Goal: Task Accomplishment & Management: Manage account settings

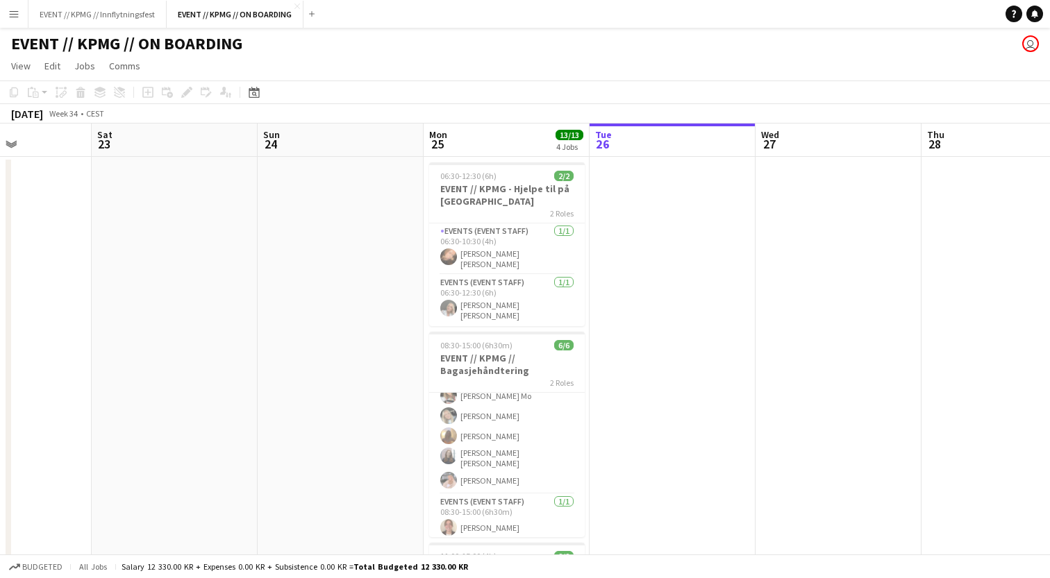
click at [12, 16] on app-icon "Menu" at bounding box center [13, 13] width 11 height 11
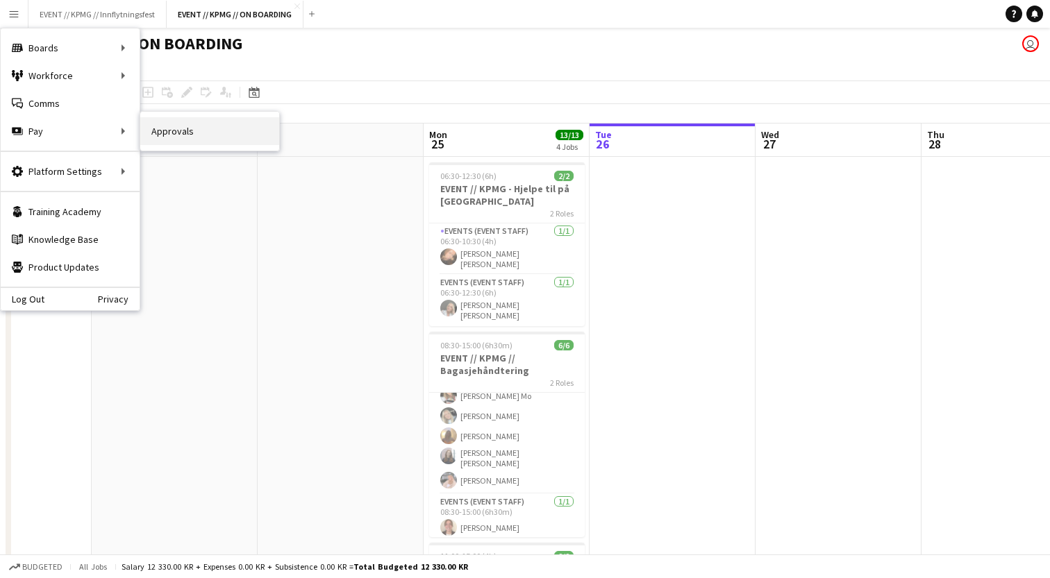
click at [165, 132] on link "Approvals" at bounding box center [209, 131] width 139 height 28
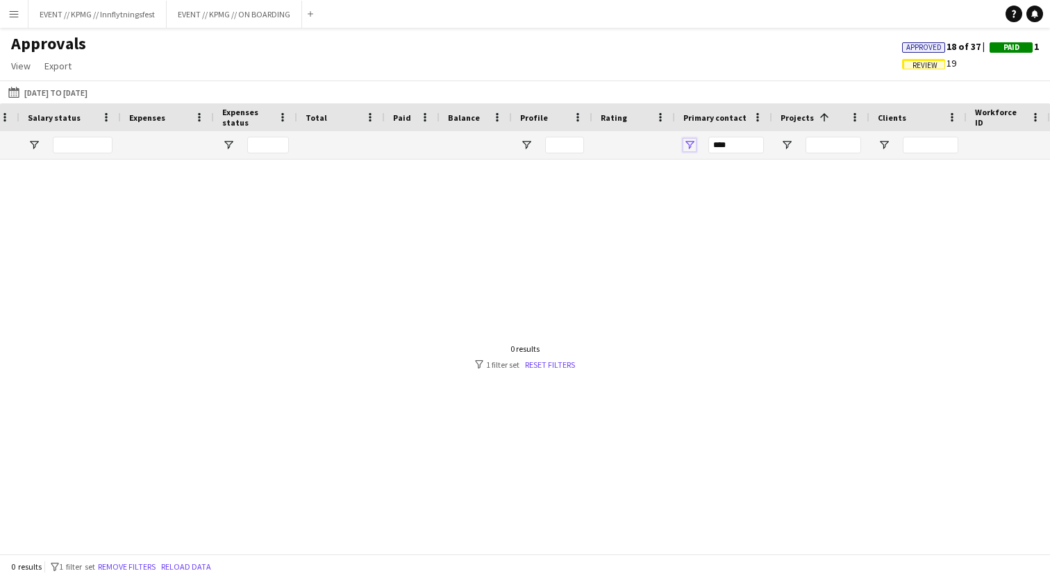
click at [690, 147] on span "Open Filter Menu" at bounding box center [689, 145] width 12 height 12
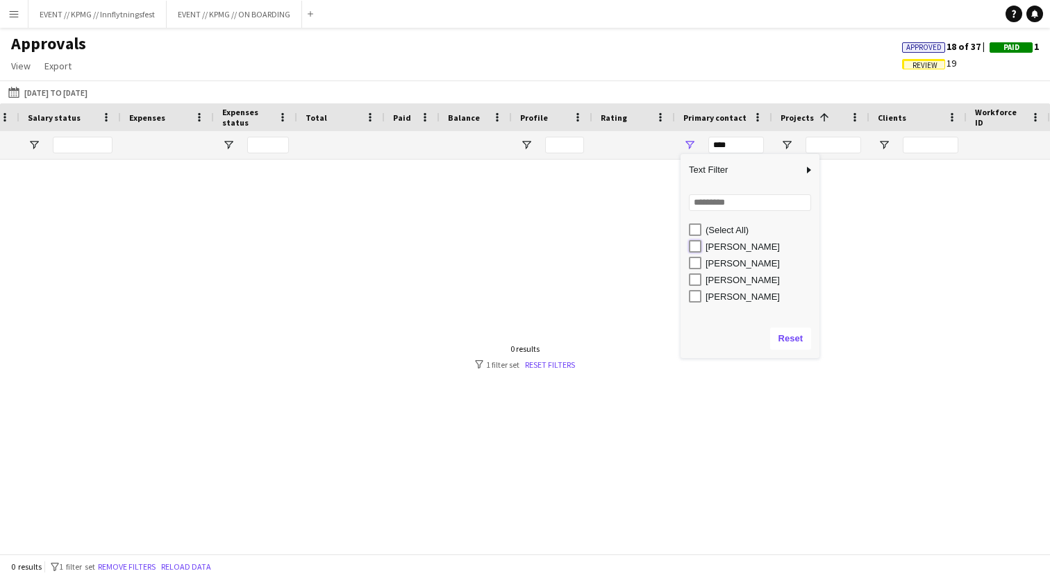
type input "**********"
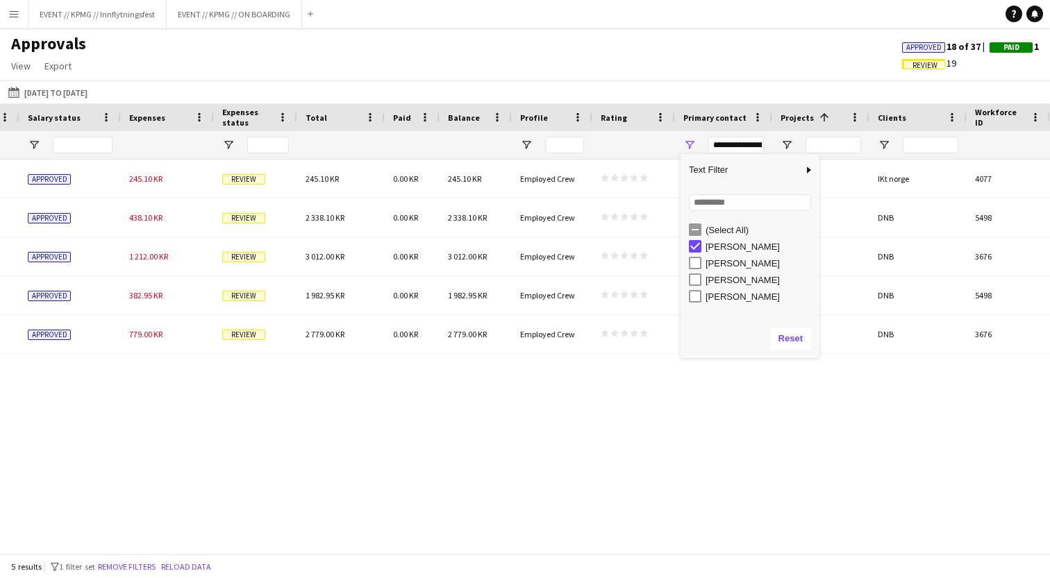
click at [631, 437] on div "(CET/CEST) [GEOGRAPHIC_DATA] 0.00 KR Approved 245.10 KR Review 245.10 KR 0.00 K…" at bounding box center [525, 357] width 1050 height 394
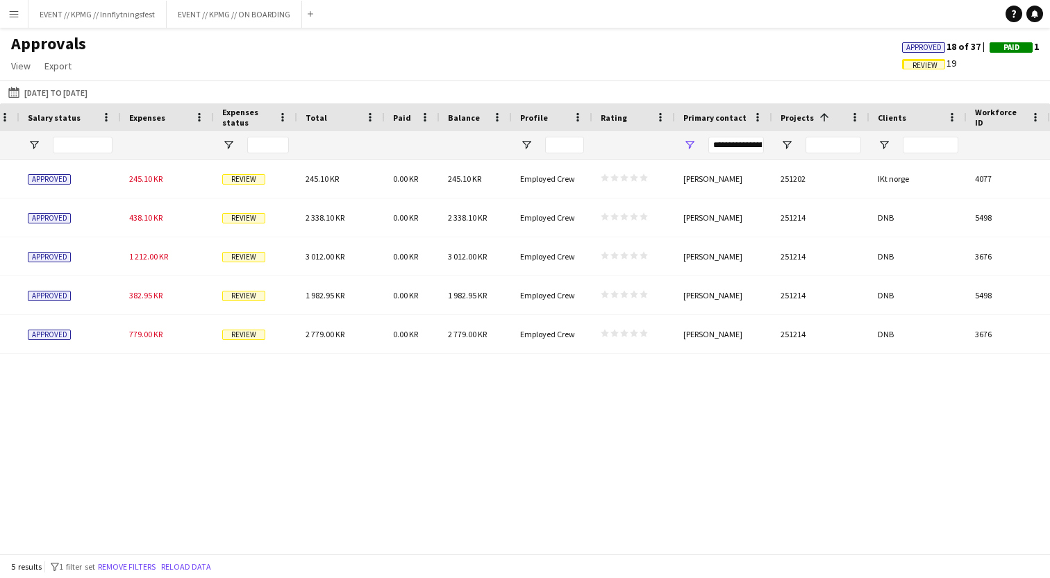
scroll to position [0, 1469]
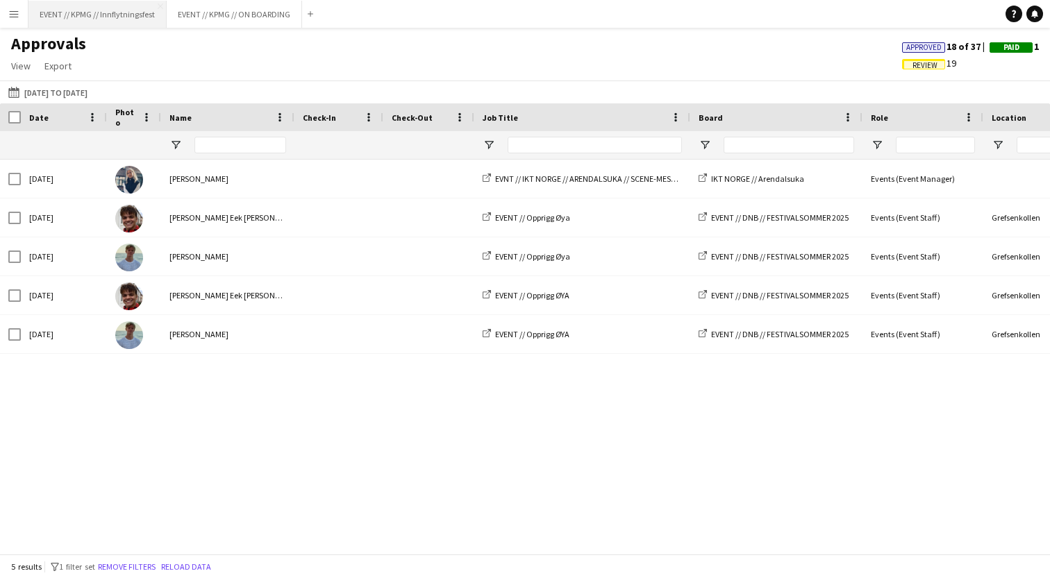
click at [83, 15] on button "EVENT // KPMG // Innflytningsfest Close" at bounding box center [97, 14] width 138 height 27
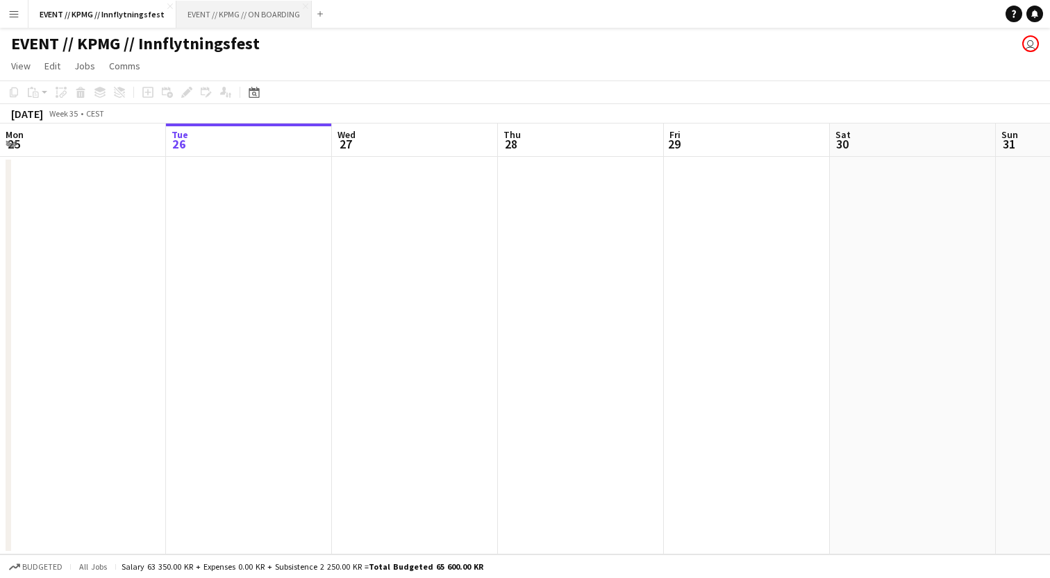
click at [228, 15] on button "EVENT // KPMG // ON BOARDING Close" at bounding box center [243, 14] width 135 height 27
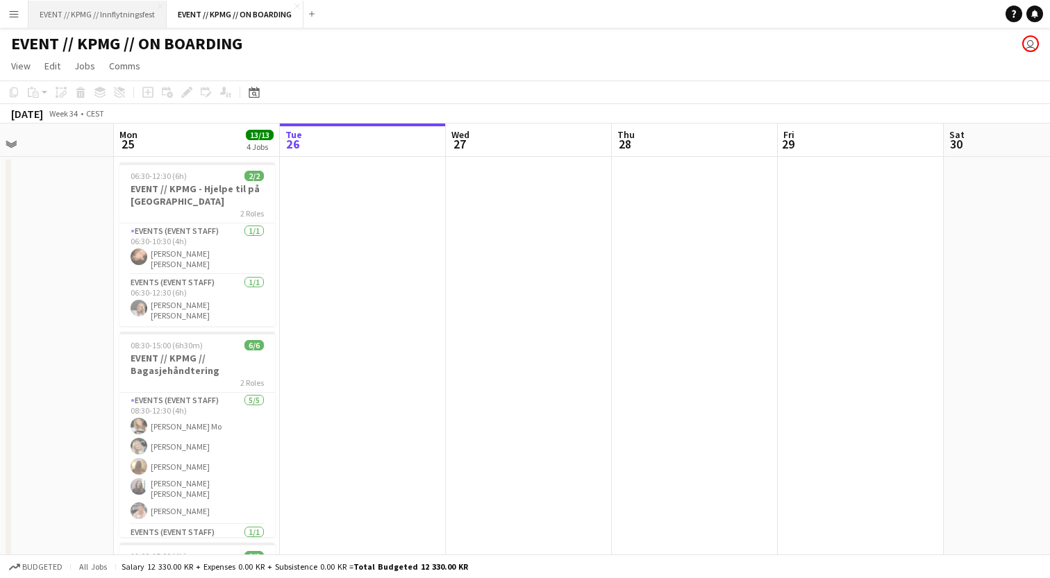
click at [112, 10] on button "EVENT // KPMG // Innflytningsfest Close" at bounding box center [97, 14] width 138 height 27
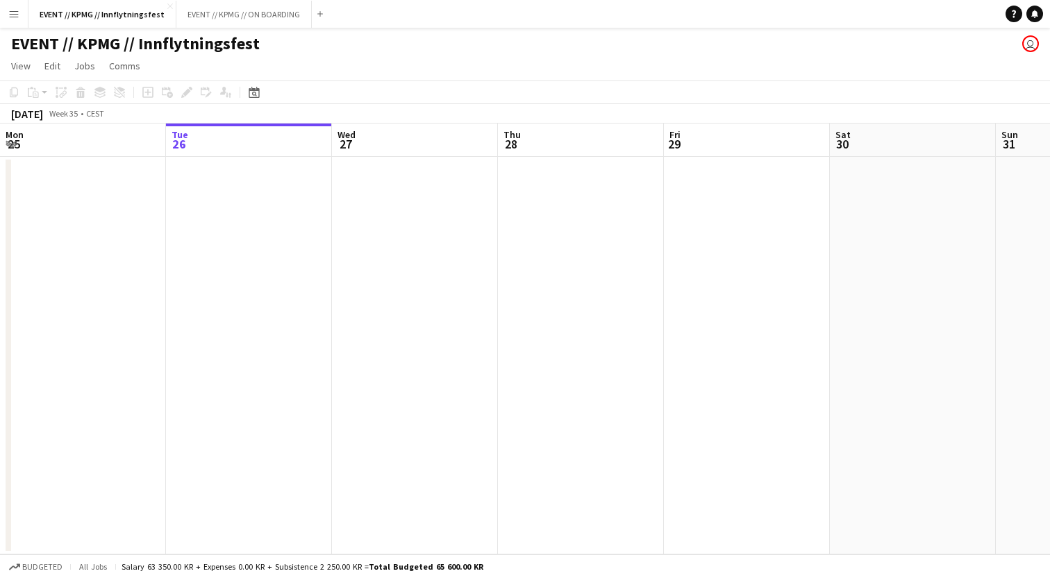
click at [249, 212] on app-date-cell at bounding box center [249, 356] width 166 height 398
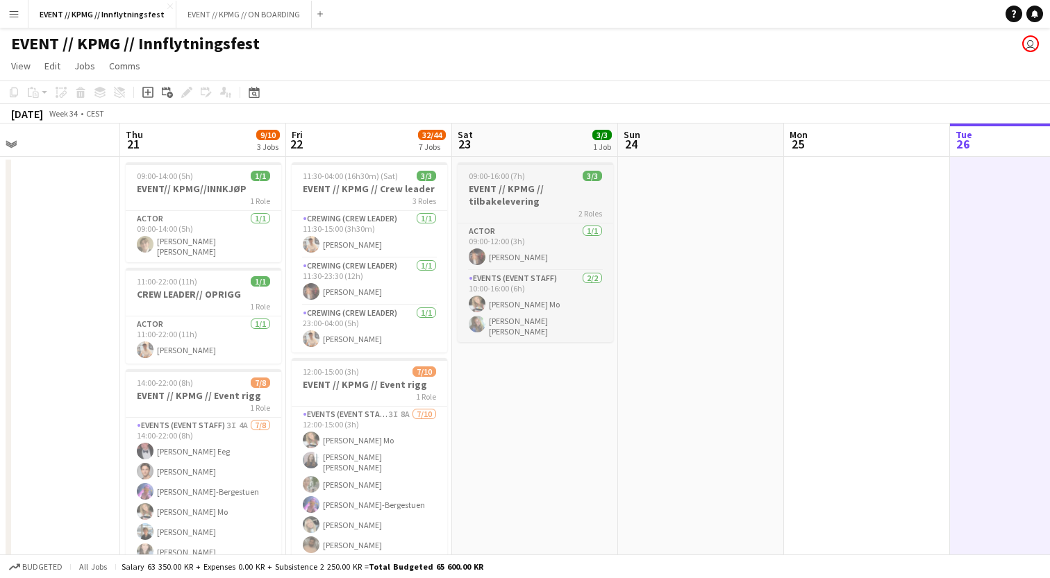
click at [487, 196] on h3 "EVENT // KPMG // tilbakelevering" at bounding box center [536, 195] width 156 height 25
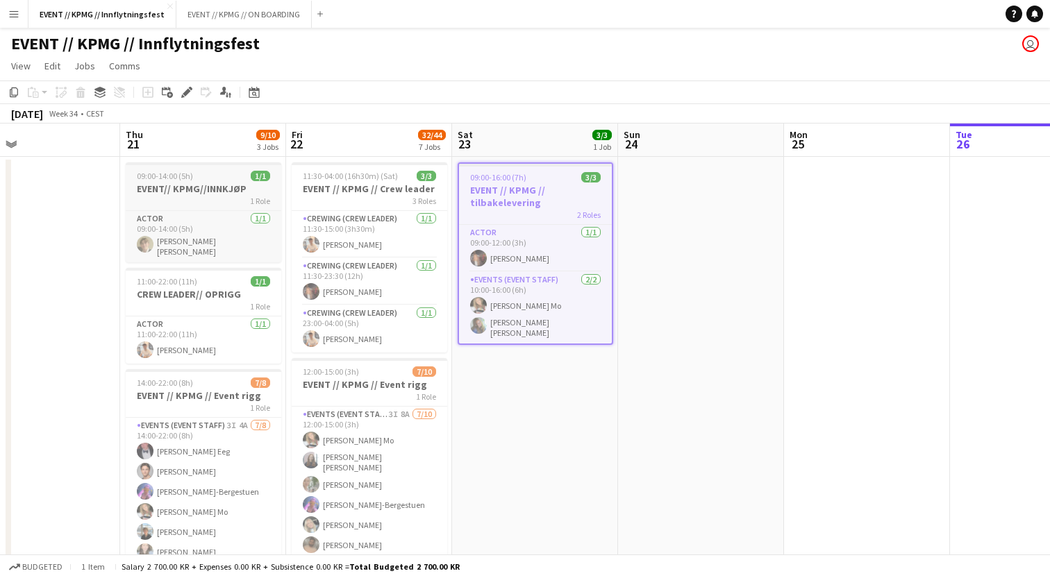
click at [219, 187] on h3 "EVENT// KPMG//INNKJØP" at bounding box center [204, 189] width 156 height 12
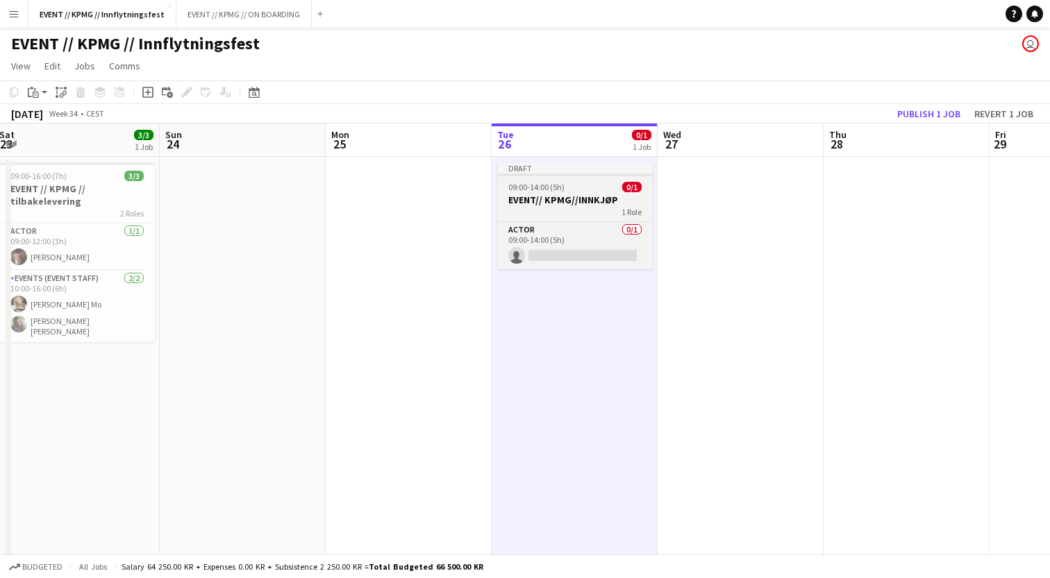
click at [555, 199] on h3 "EVENT// KPMG//INNKJØP" at bounding box center [575, 200] width 156 height 12
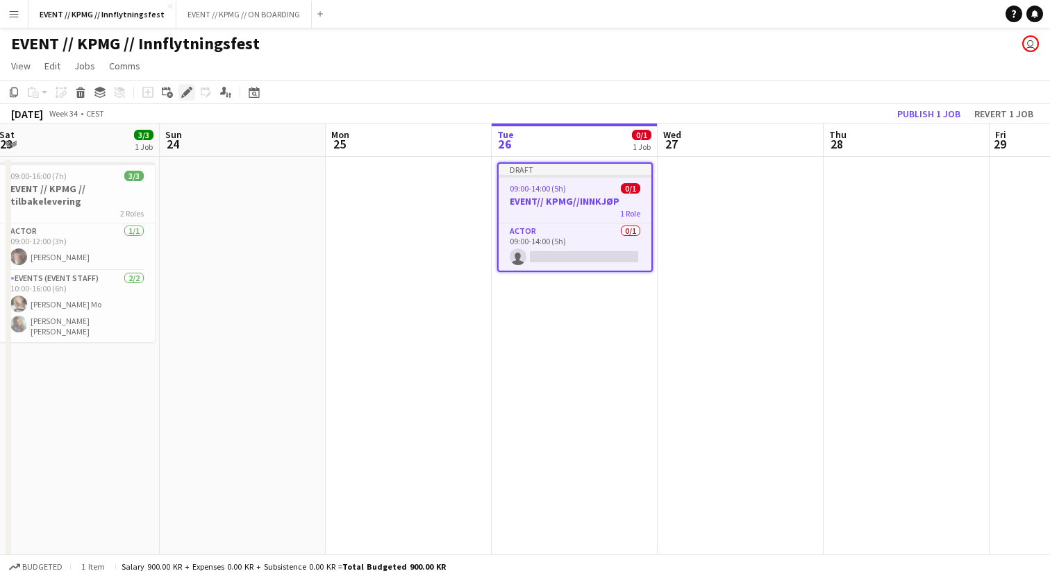
click at [185, 99] on div "Edit" at bounding box center [186, 92] width 17 height 17
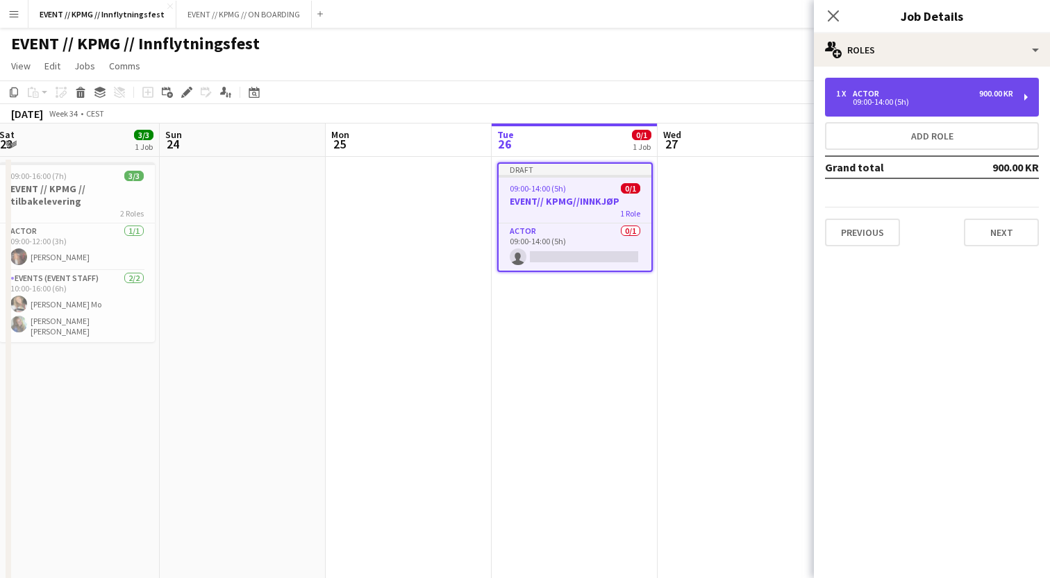
click at [886, 103] on div "09:00-14:00 (5h)" at bounding box center [924, 102] width 177 height 7
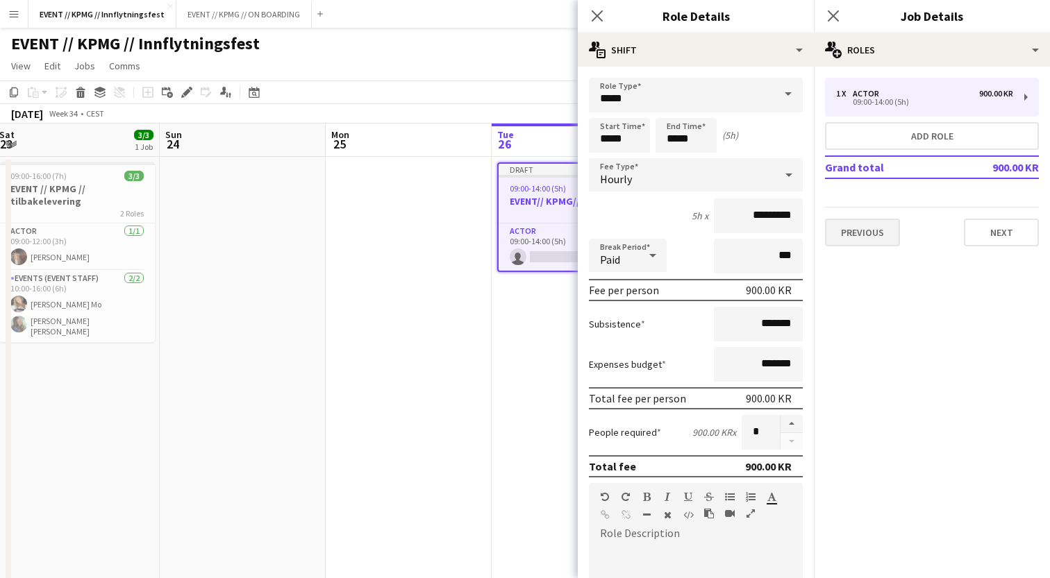
click at [869, 240] on button "Previous" at bounding box center [862, 233] width 75 height 28
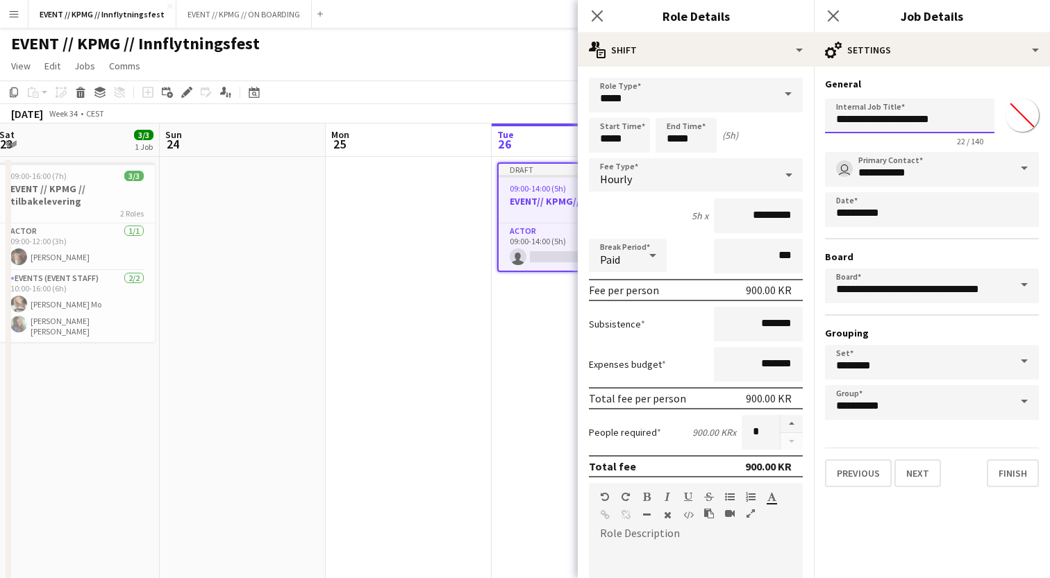
click at [937, 120] on input "**********" at bounding box center [909, 116] width 169 height 35
click at [970, 115] on input "**********" at bounding box center [909, 116] width 169 height 35
click at [958, 117] on input "**********" at bounding box center [909, 116] width 169 height 35
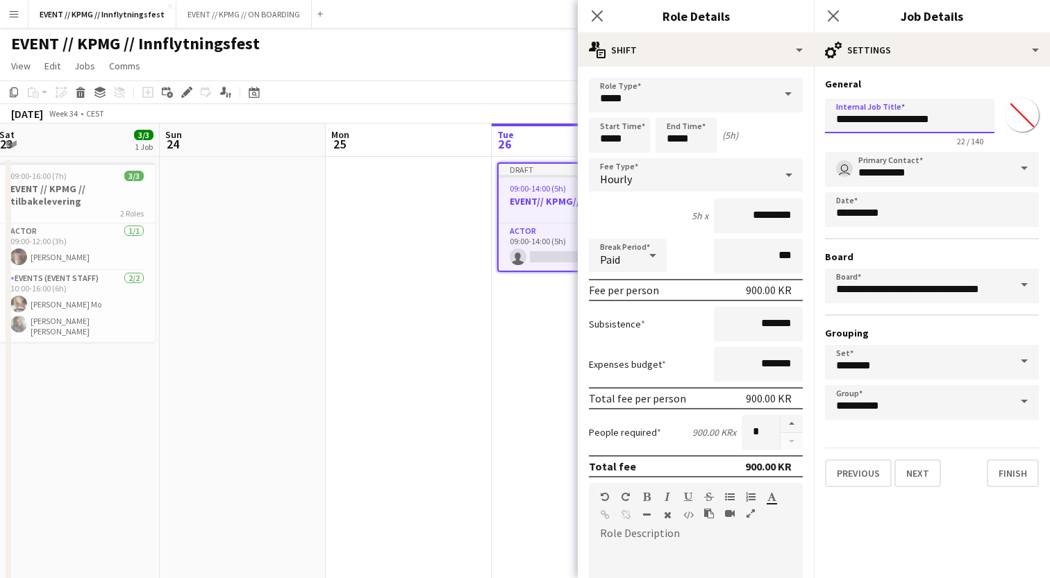
drag, startPoint x: 958, startPoint y: 117, endPoint x: 912, endPoint y: 118, distance: 45.2
click at [912, 118] on input "**********" at bounding box center [909, 116] width 169 height 35
type input "**********"
click at [674, 132] on input "*****" at bounding box center [685, 135] width 61 height 35
click at [616, 122] on input "*****" at bounding box center [619, 135] width 61 height 35
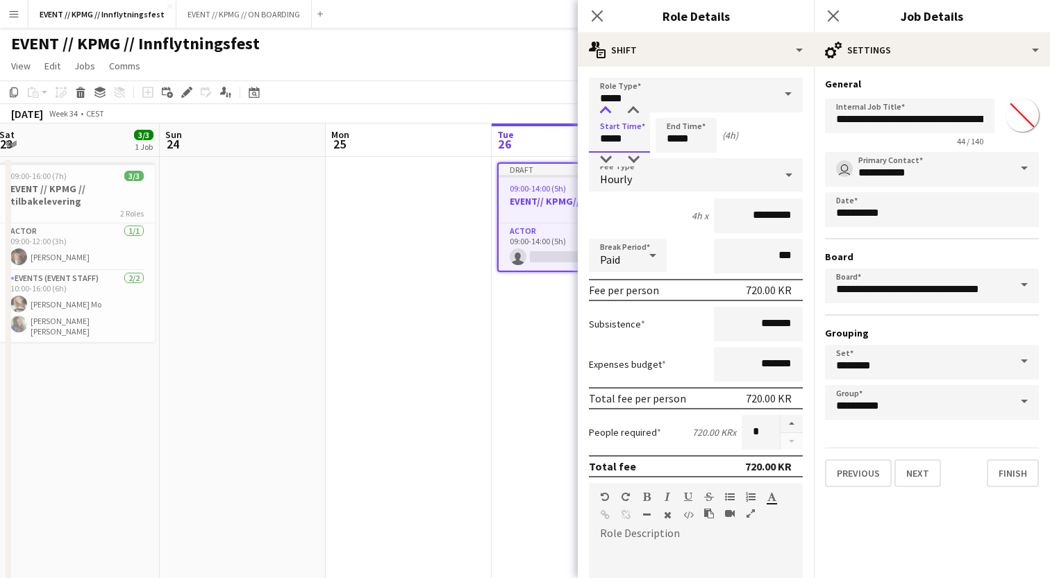
click at [606, 107] on div at bounding box center [606, 111] width 28 height 14
type input "*****"
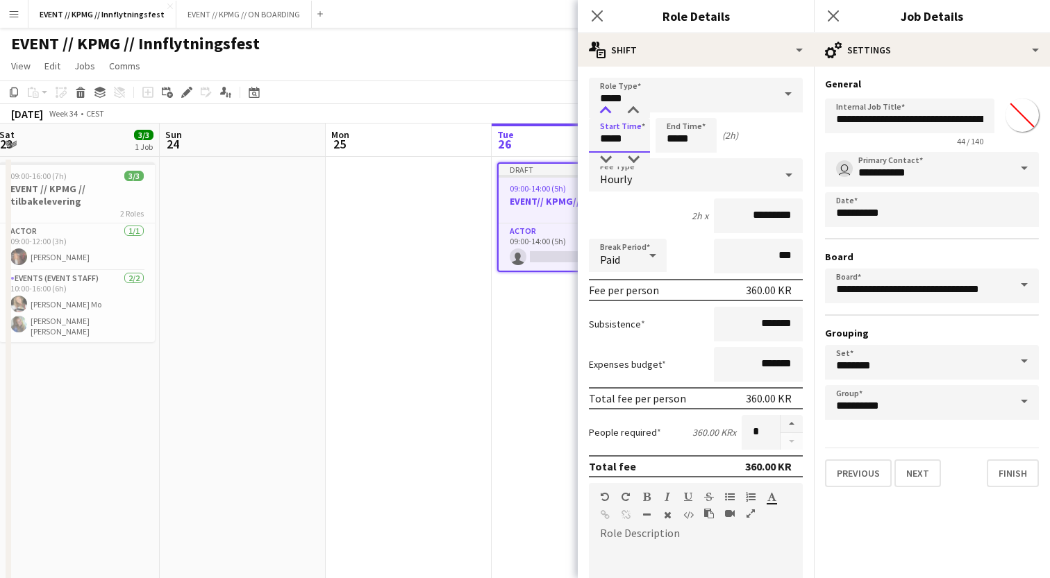
click at [606, 107] on div at bounding box center [606, 111] width 28 height 14
click at [660, 140] on input "*****" at bounding box center [685, 135] width 61 height 35
click at [677, 114] on div at bounding box center [672, 111] width 28 height 14
type input "*****"
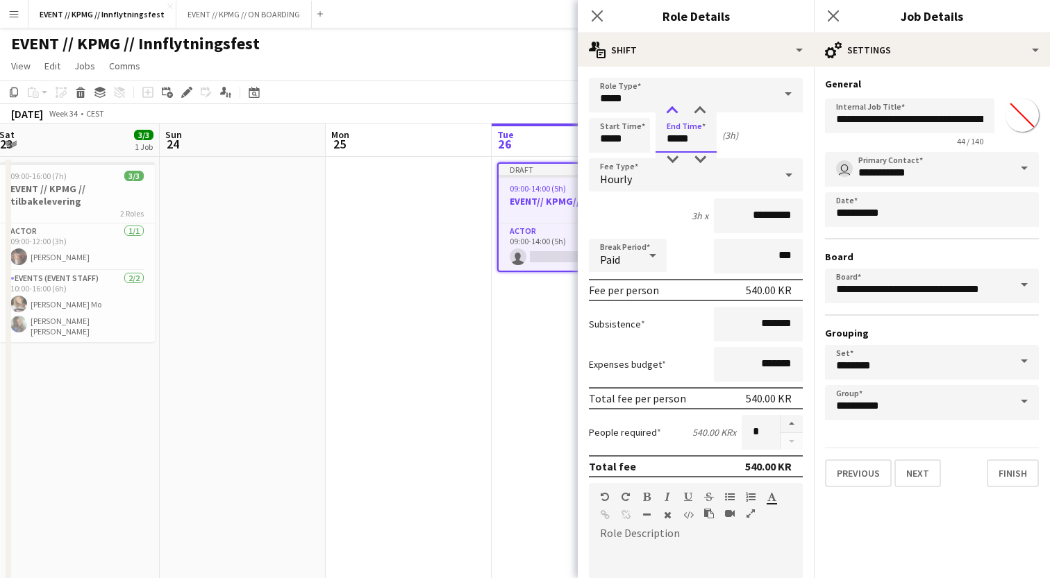
click at [677, 114] on div at bounding box center [672, 111] width 28 height 14
click at [757, 125] on div "Start Time ***** End Time ***** (3h)" at bounding box center [696, 135] width 214 height 35
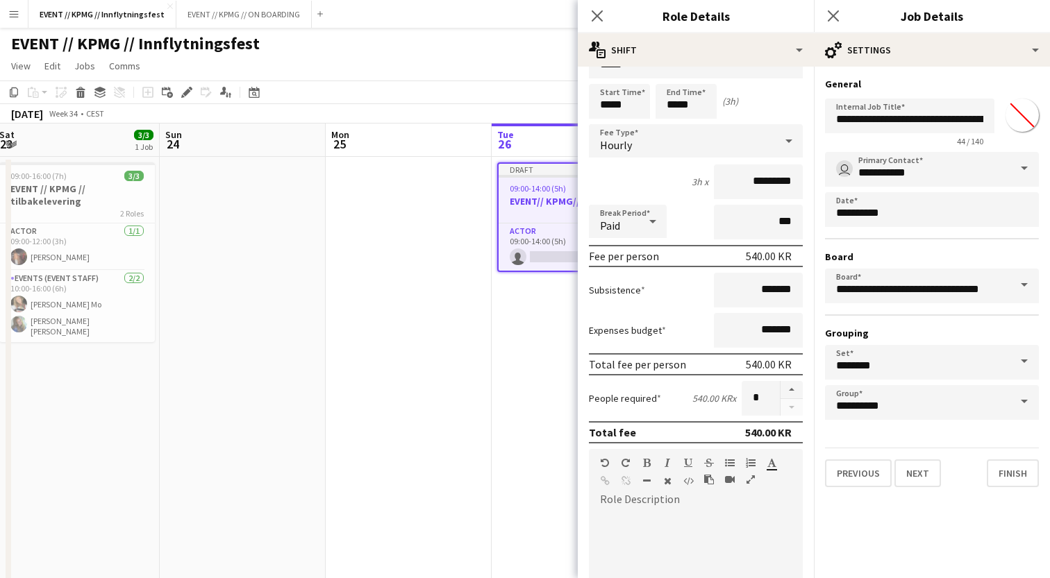
scroll to position [35, 0]
click at [622, 101] on input "*****" at bounding box center [619, 100] width 61 height 35
click at [603, 75] on div at bounding box center [606, 76] width 28 height 14
click at [631, 125] on div at bounding box center [633, 124] width 28 height 14
click at [604, 122] on div at bounding box center [606, 124] width 28 height 14
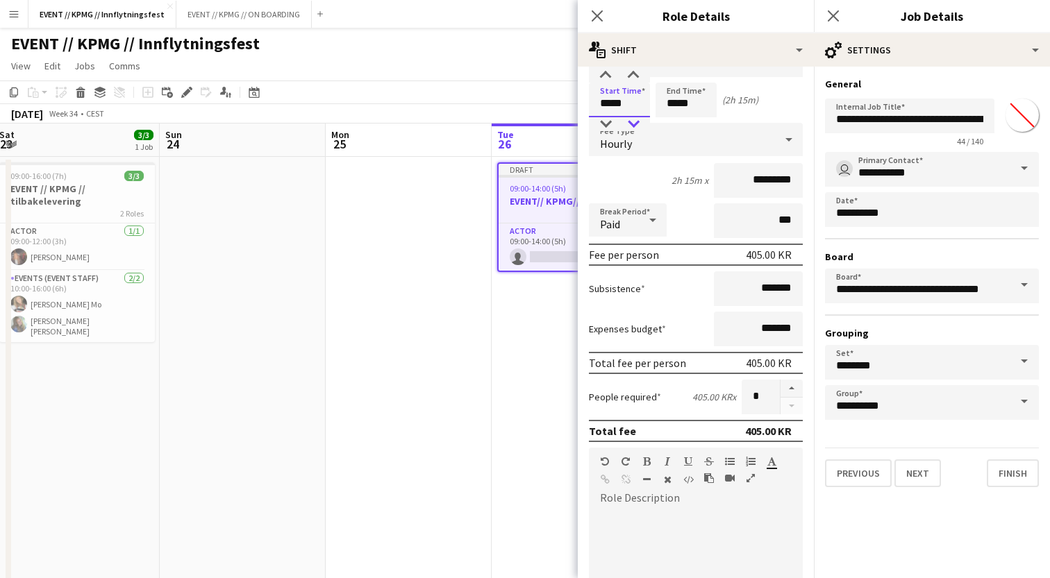
click at [635, 119] on div at bounding box center [633, 124] width 28 height 14
type input "*****"
click at [635, 76] on div at bounding box center [633, 76] width 28 height 14
click at [685, 102] on input "*****" at bounding box center [685, 100] width 61 height 35
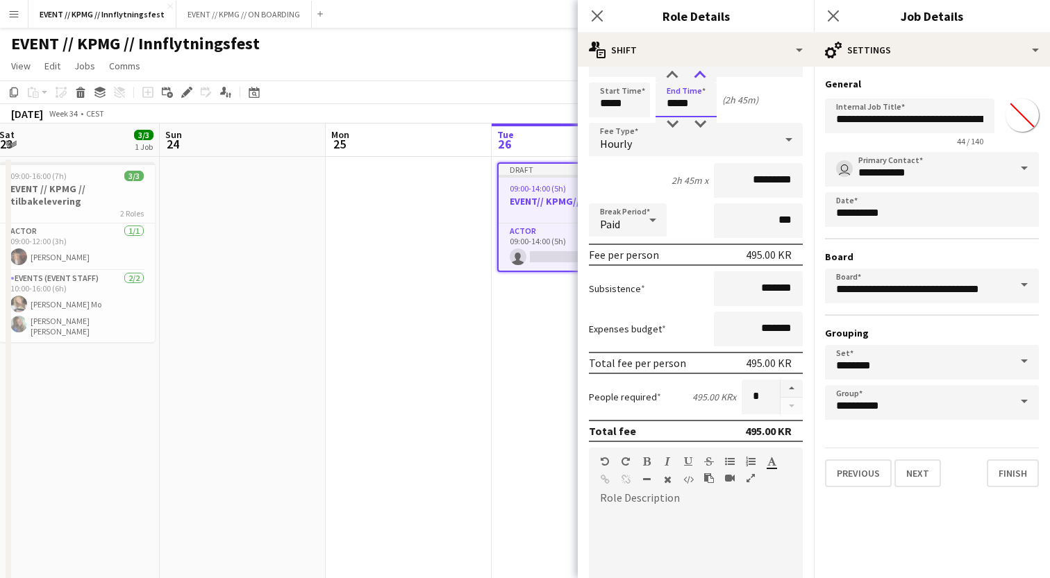
click at [696, 76] on div at bounding box center [700, 76] width 28 height 14
click at [689, 74] on div at bounding box center [700, 76] width 28 height 14
click at [668, 75] on div at bounding box center [672, 76] width 28 height 14
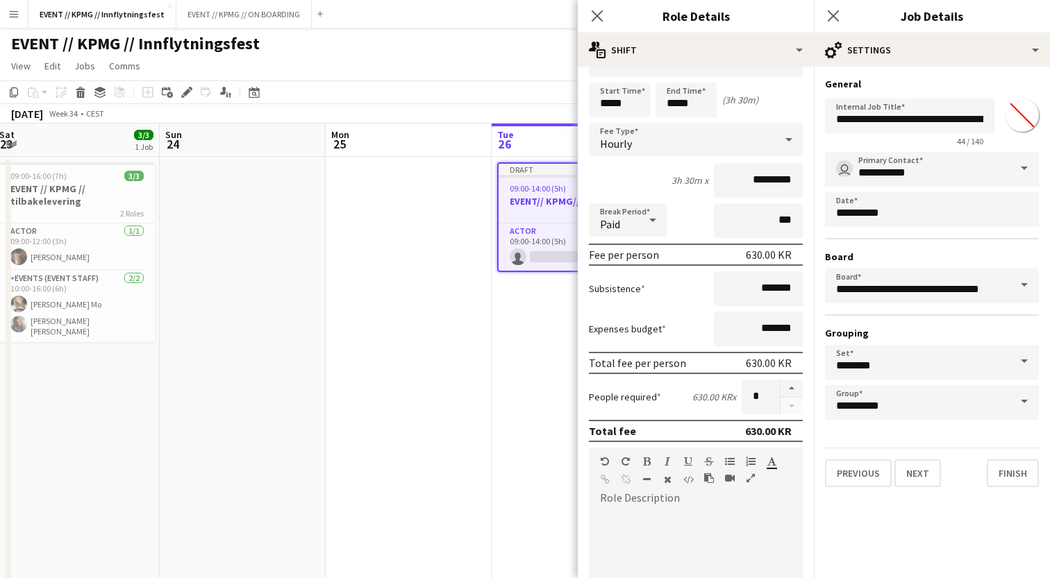
click at [735, 94] on div "(3h 30m)" at bounding box center [740, 100] width 36 height 12
click at [690, 102] on input "*****" at bounding box center [685, 100] width 61 height 35
click at [675, 119] on div at bounding box center [672, 124] width 28 height 14
click at [696, 72] on div at bounding box center [700, 76] width 28 height 14
type input "*****"
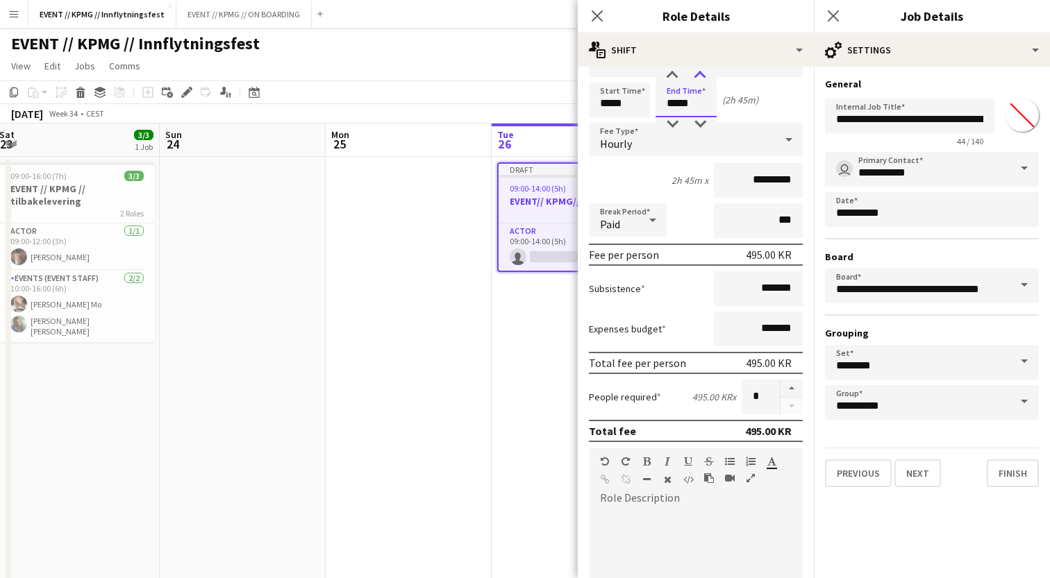
click at [696, 72] on div at bounding box center [700, 76] width 28 height 14
click at [762, 111] on div "Start Time ***** End Time ***** (3h)" at bounding box center [696, 100] width 214 height 35
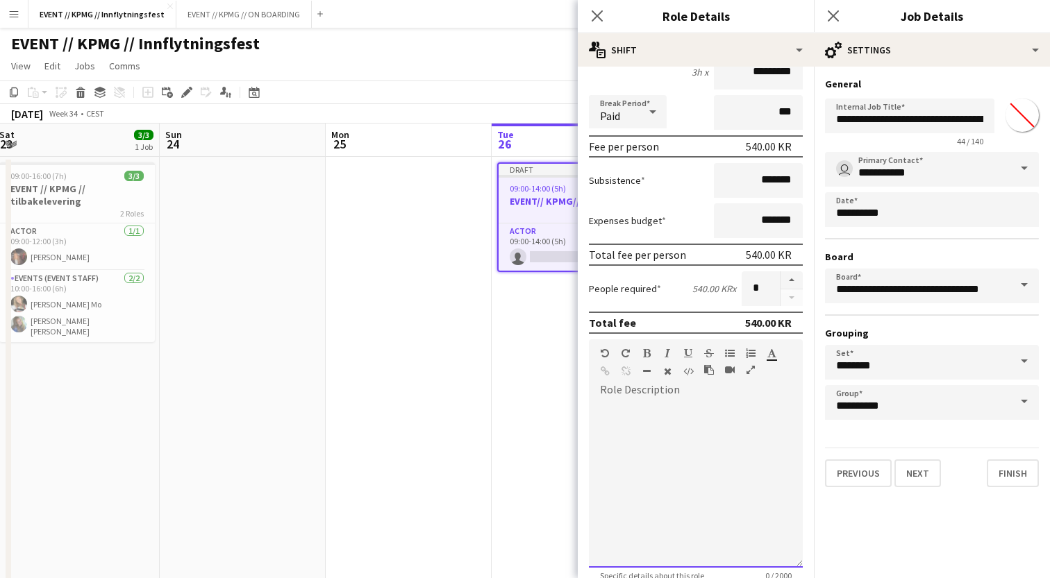
click at [710, 427] on div at bounding box center [696, 484] width 214 height 167
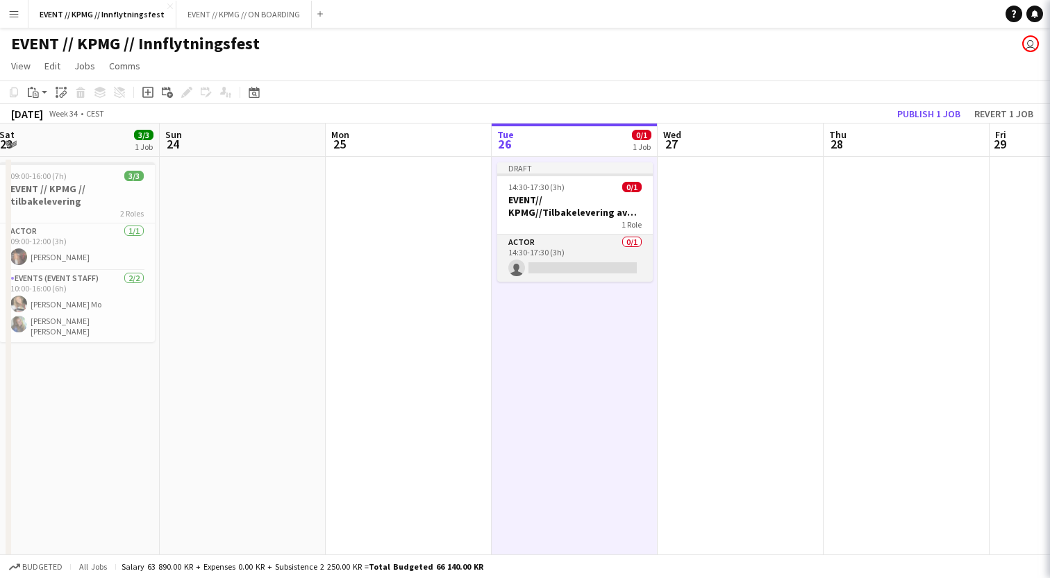
click at [558, 256] on app-card-role "Actor 0/1 14:30-17:30 (3h) single-neutral-actions" at bounding box center [575, 258] width 156 height 47
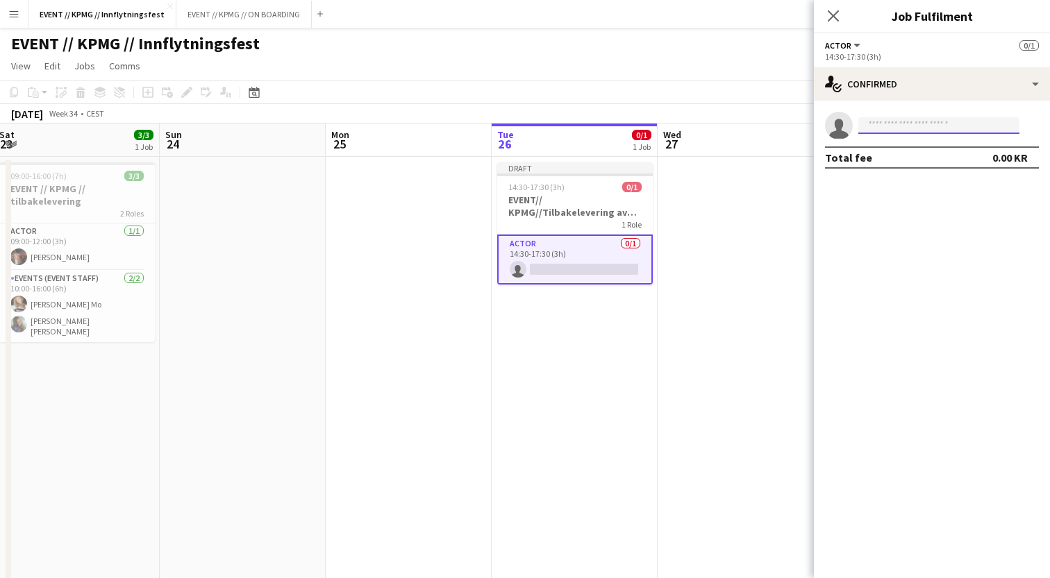
click at [955, 132] on input at bounding box center [938, 125] width 161 height 17
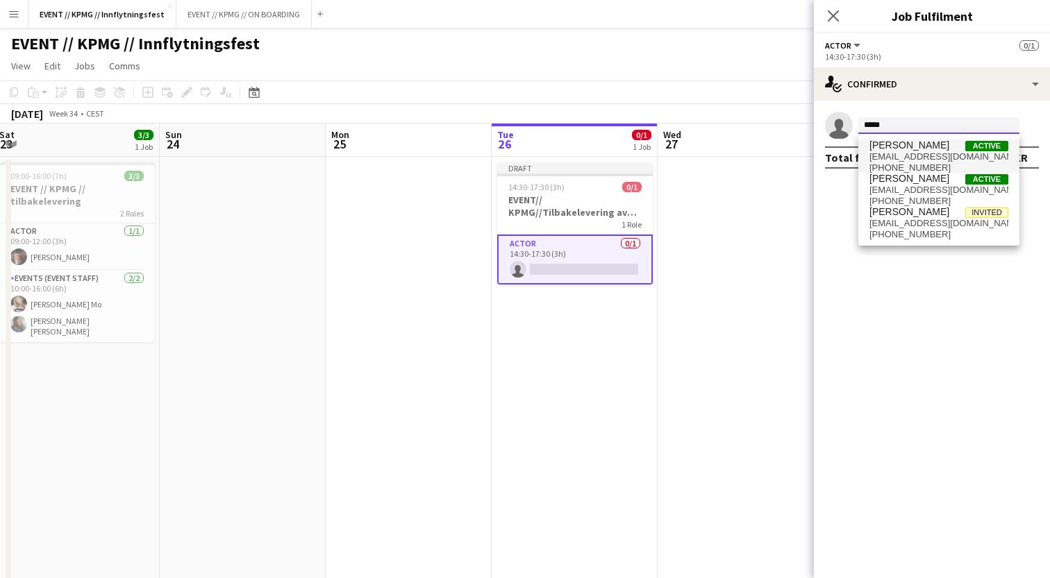
type input "*****"
click at [953, 158] on span "[EMAIL_ADDRESS][DOMAIN_NAME]" at bounding box center [938, 156] width 139 height 11
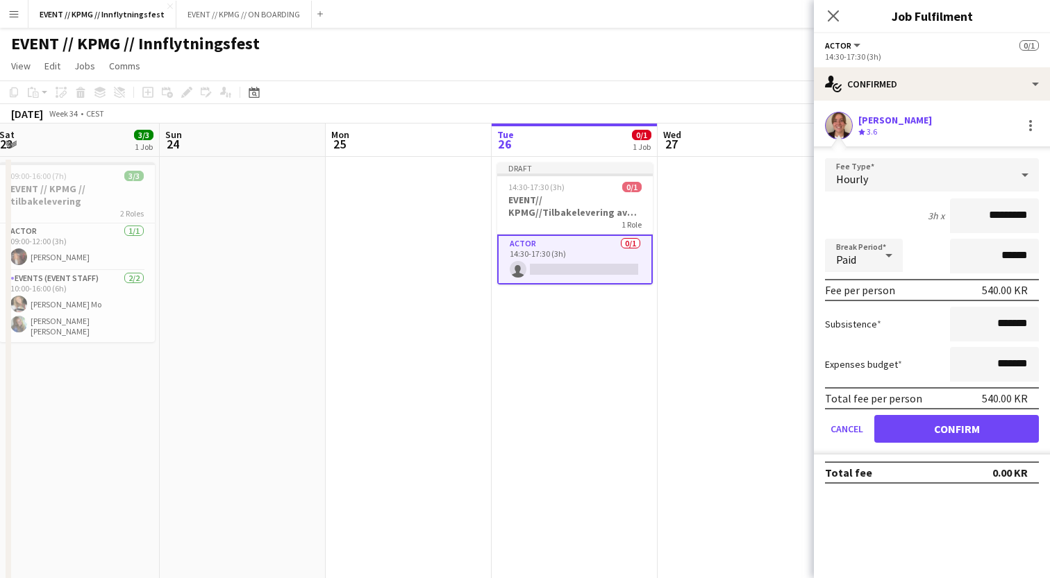
click at [944, 431] on button "Confirm" at bounding box center [956, 429] width 165 height 28
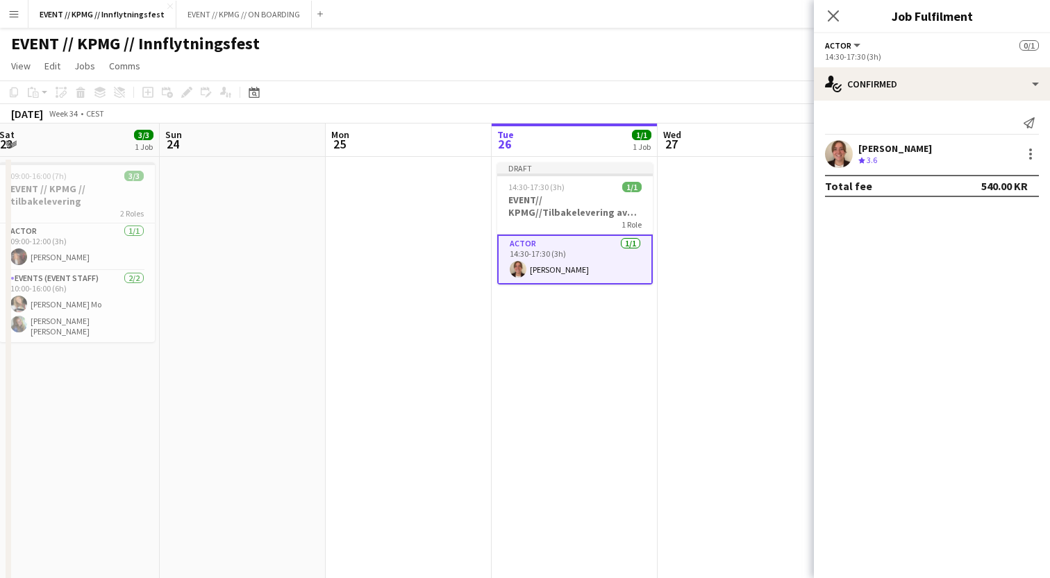
click at [897, 151] on div "[PERSON_NAME]" at bounding box center [895, 148] width 74 height 12
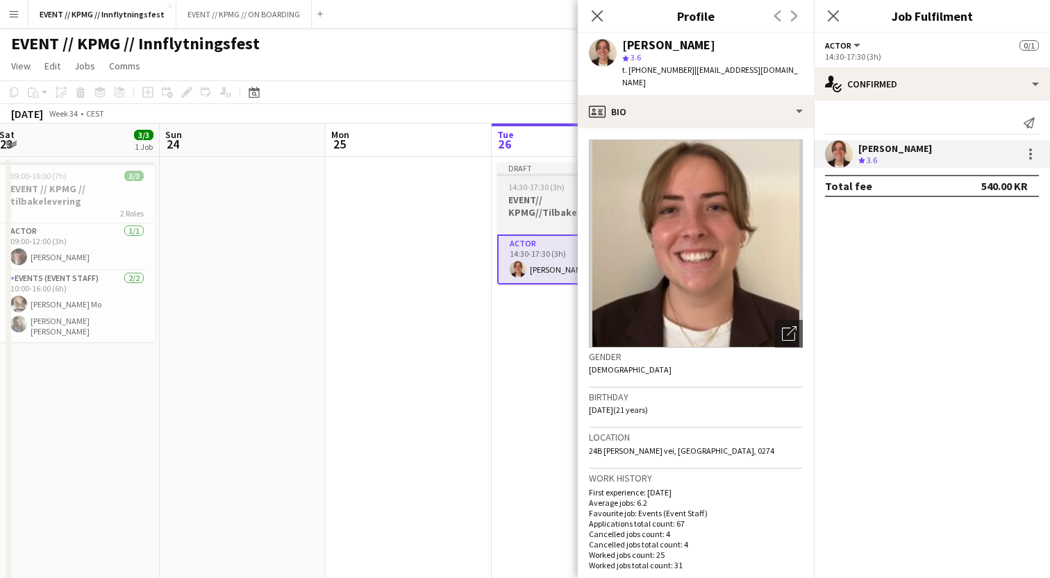
click at [559, 214] on h3 "EVENT// KPMG//Tilbakelevering av ballonger." at bounding box center [575, 206] width 156 height 25
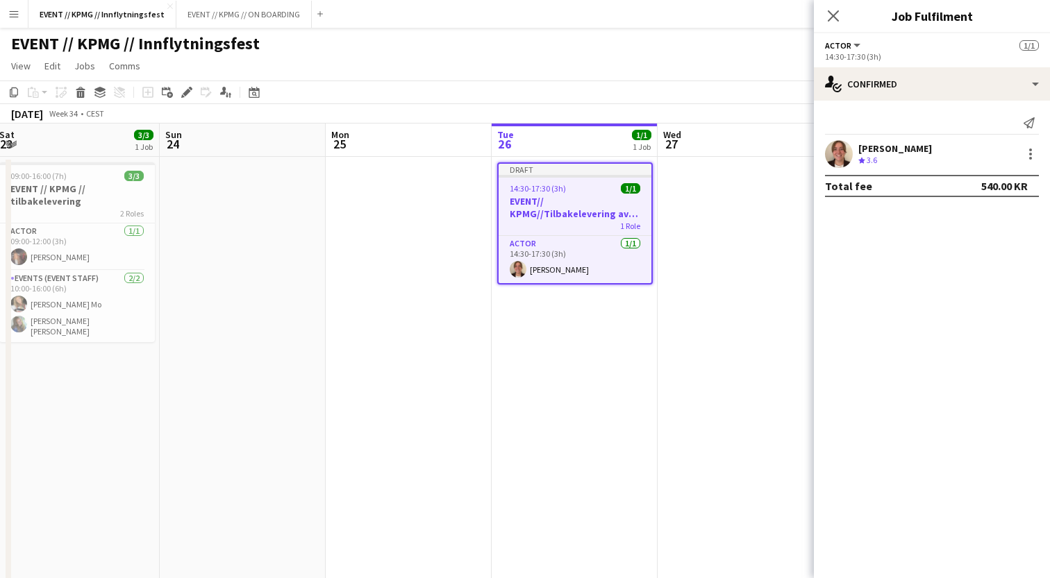
click at [560, 209] on h3 "EVENT// KPMG//Tilbakelevering av ballonger." at bounding box center [575, 207] width 153 height 25
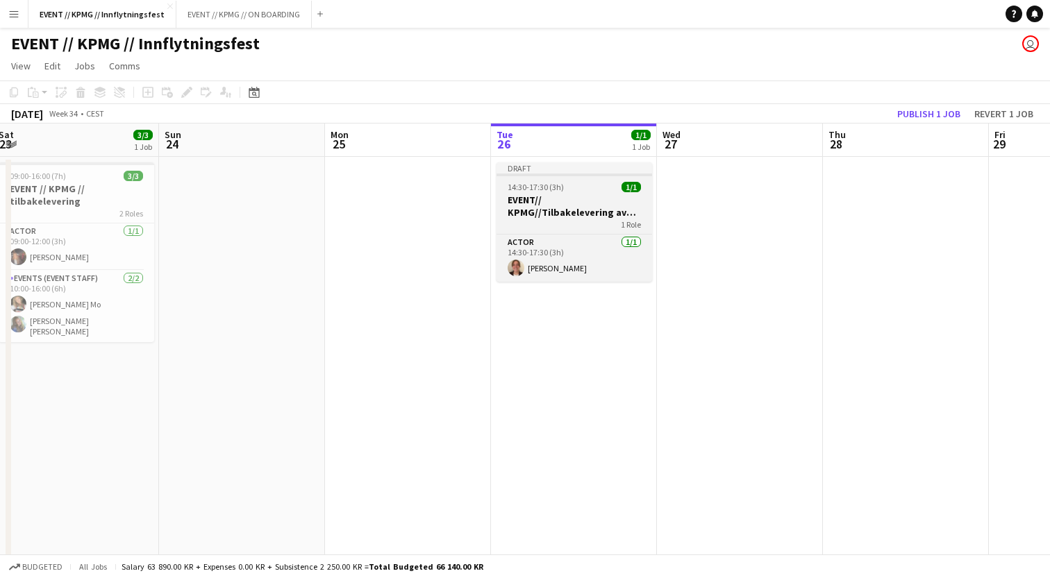
click at [560, 209] on h3 "EVENT// KPMG//Tilbakelevering av ballonger." at bounding box center [574, 206] width 156 height 25
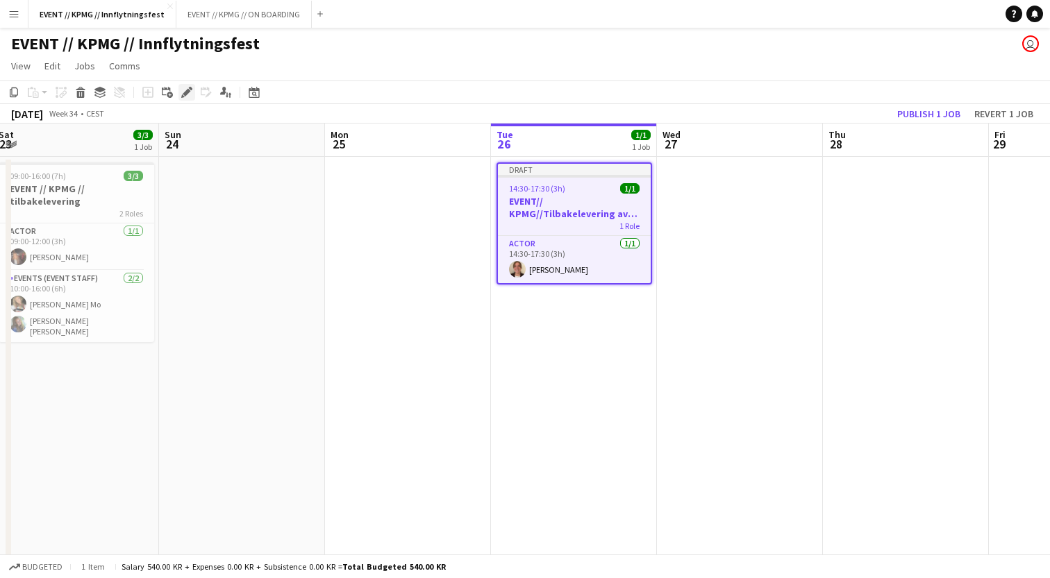
click at [186, 94] on icon at bounding box center [187, 93] width 8 height 8
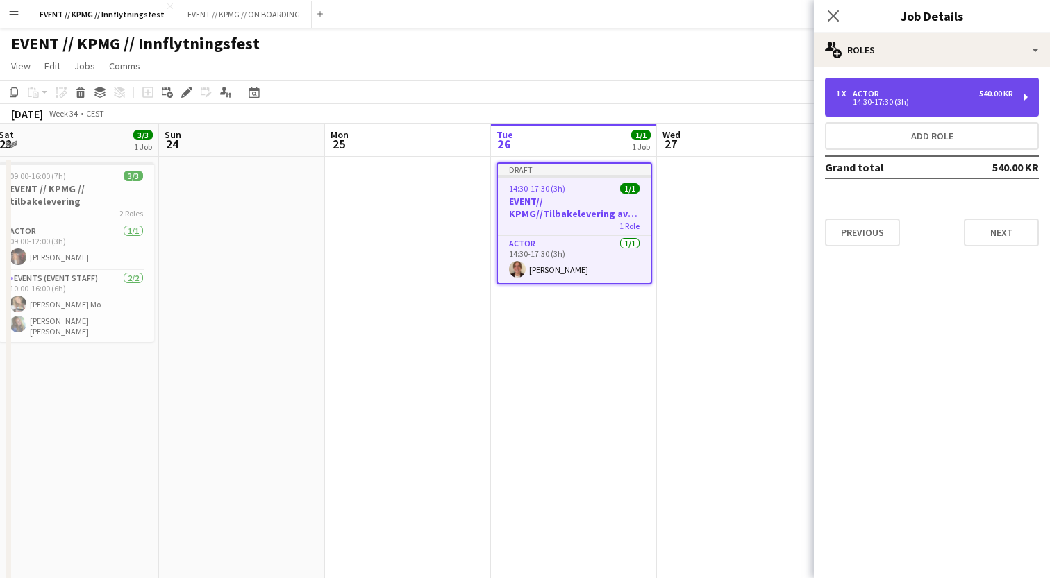
click at [912, 83] on div "1 x Actor 540.00 KR 14:30-17:30 (3h)" at bounding box center [932, 97] width 214 height 39
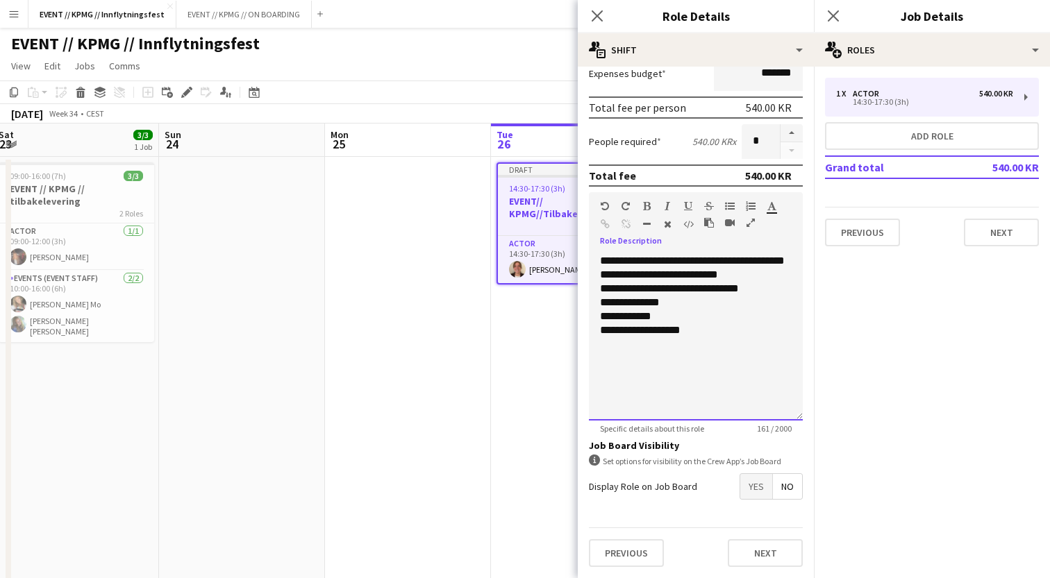
scroll to position [291, 0]
click at [752, 328] on div "**********" at bounding box center [696, 331] width 192 height 14
click at [717, 297] on div "**********" at bounding box center [696, 303] width 192 height 14
click at [713, 335] on div "**********" at bounding box center [696, 331] width 192 height 14
drag, startPoint x: 671, startPoint y: 387, endPoint x: 559, endPoint y: 219, distance: 202.2
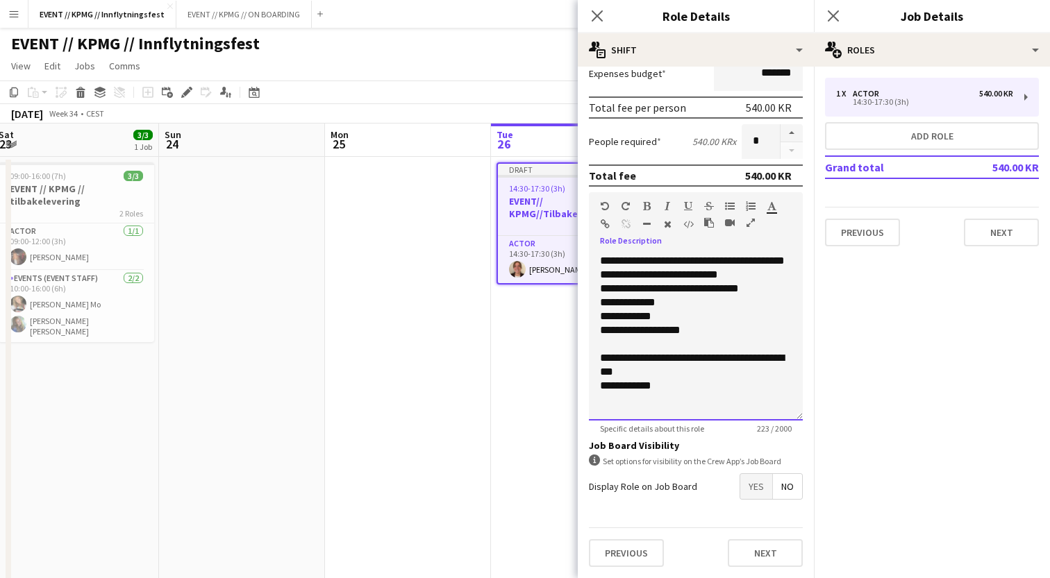
copy div "**********"
click at [687, 392] on div "**********" at bounding box center [696, 386] width 192 height 14
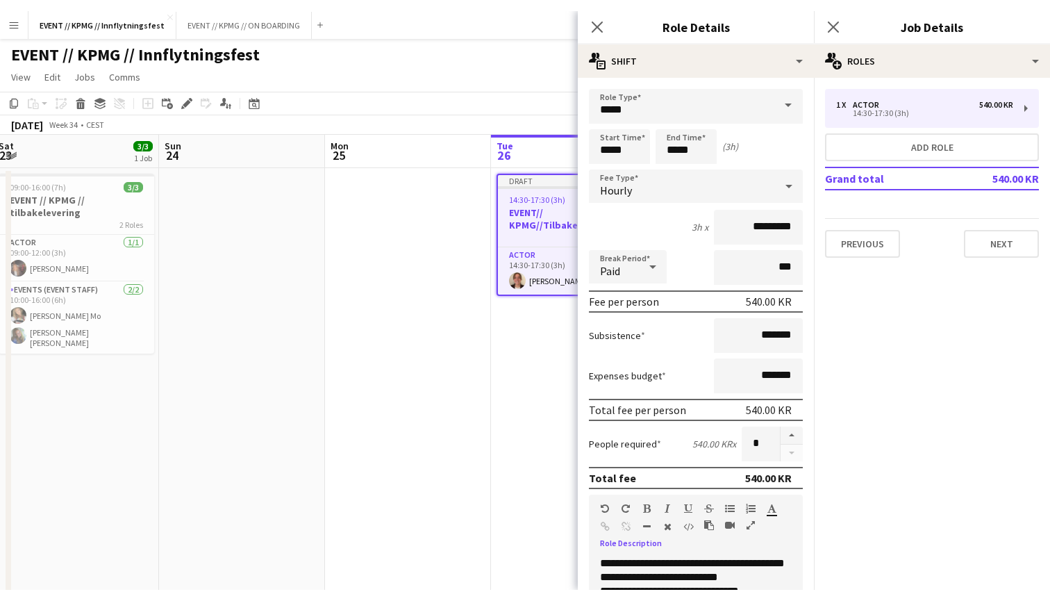
scroll to position [0, 0]
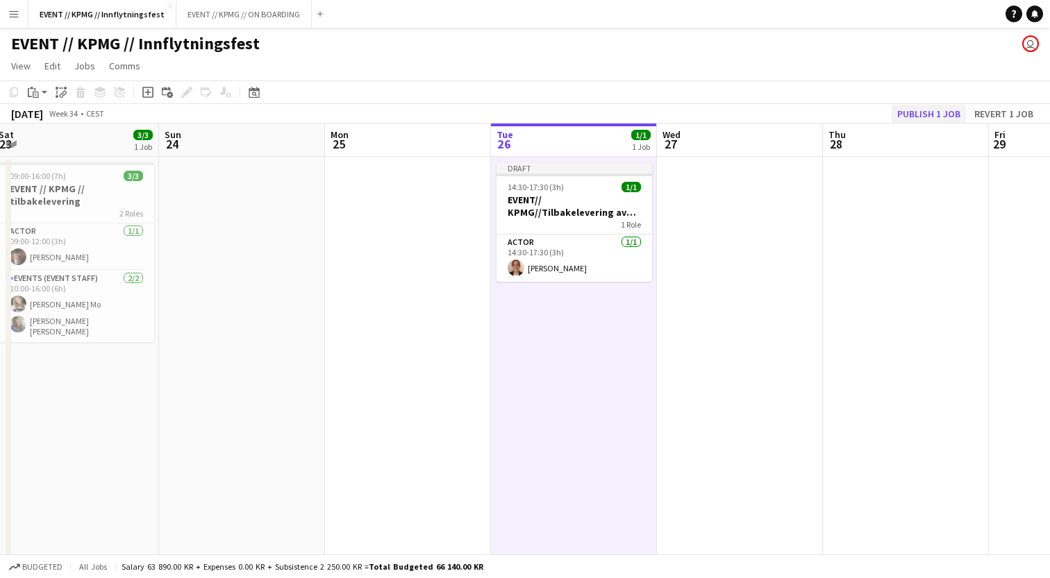
click at [937, 106] on button "Publish 1 job" at bounding box center [929, 114] width 74 height 18
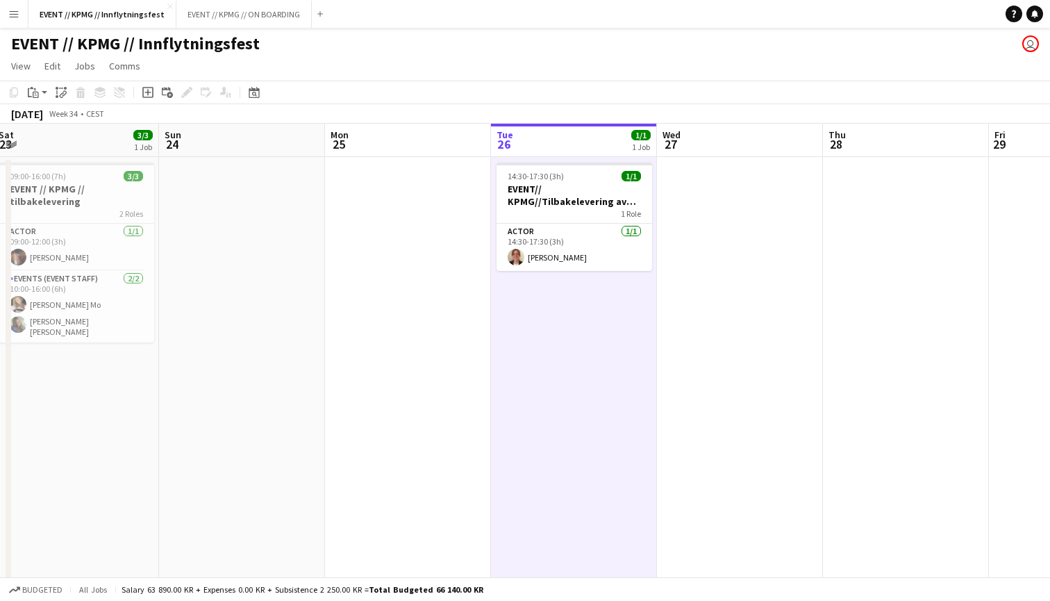
click at [5, 7] on button "Menu" at bounding box center [14, 14] width 28 height 28
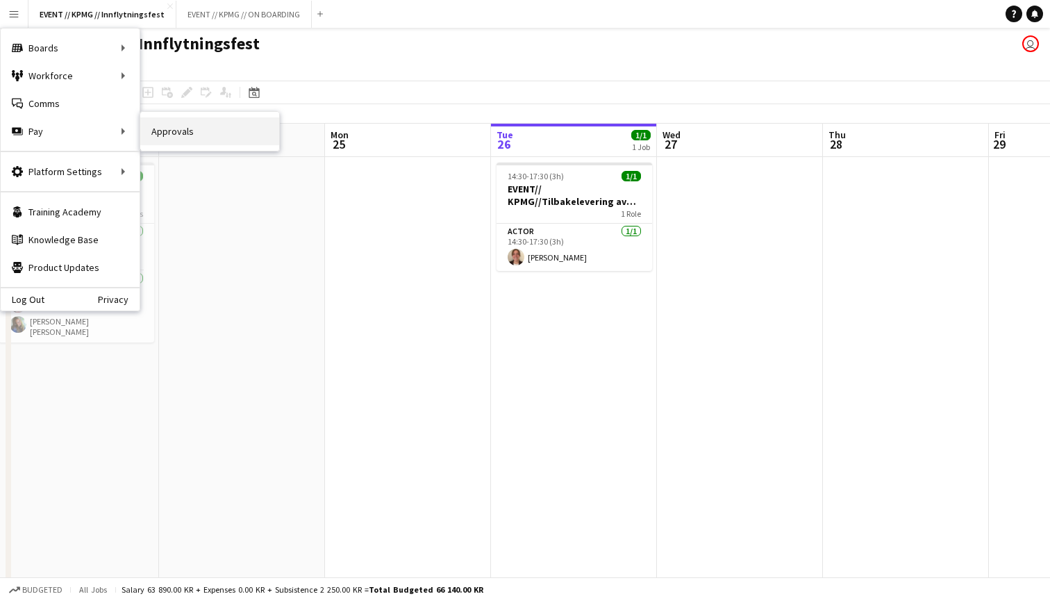
click at [164, 135] on link "Approvals" at bounding box center [209, 131] width 139 height 28
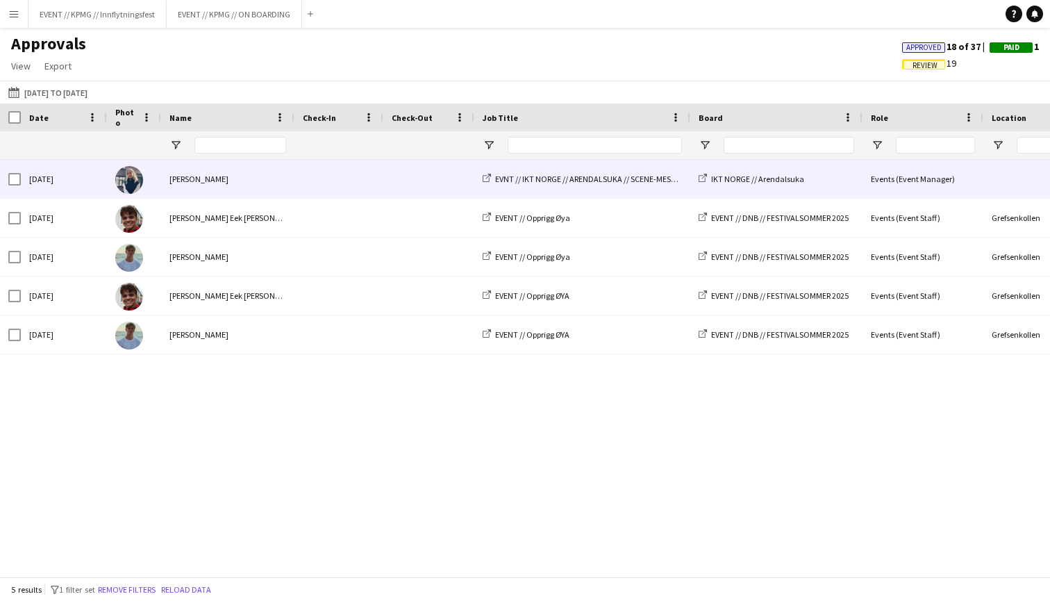
click at [191, 178] on div "[PERSON_NAME]" at bounding box center [227, 179] width 133 height 38
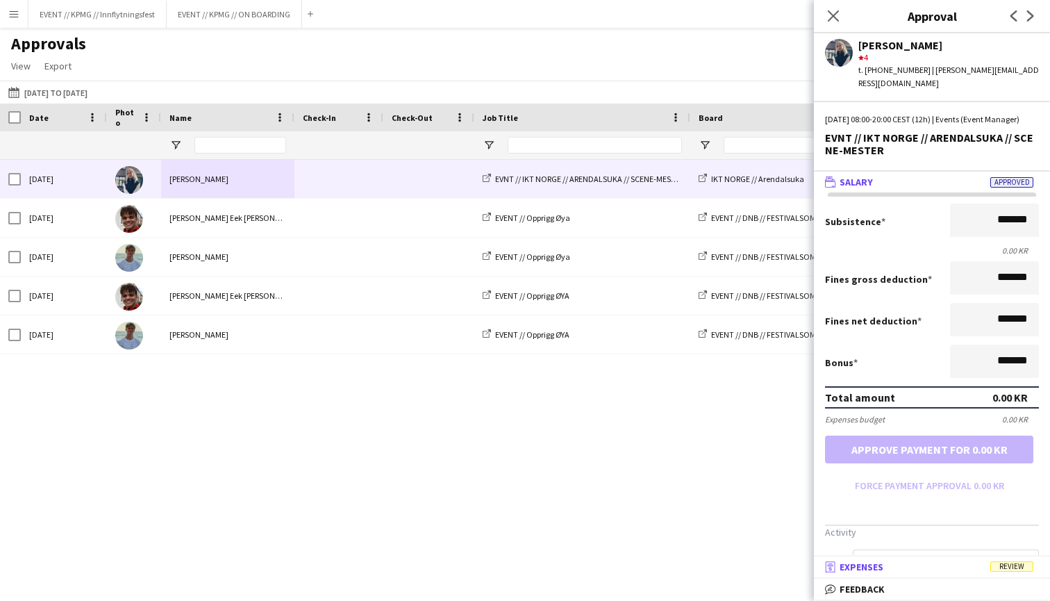
click at [973, 569] on mat-panel-title "receipt Expenses Review" at bounding box center [929, 566] width 231 height 12
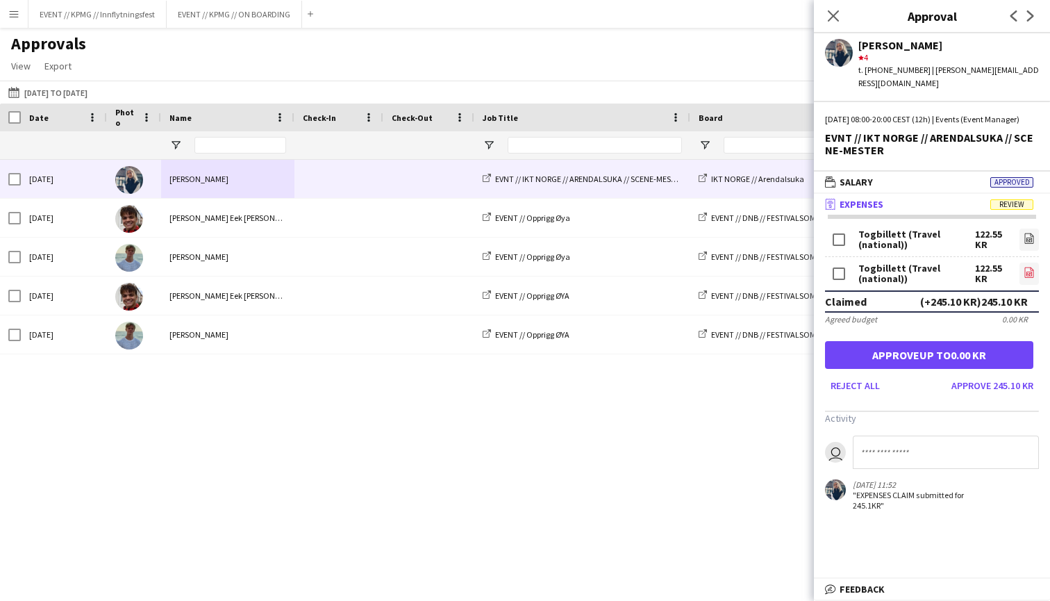
click at [1028, 267] on icon "file-image" at bounding box center [1029, 272] width 11 height 11
click at [1012, 385] on button "Approve 245.10 KR" at bounding box center [992, 385] width 93 height 22
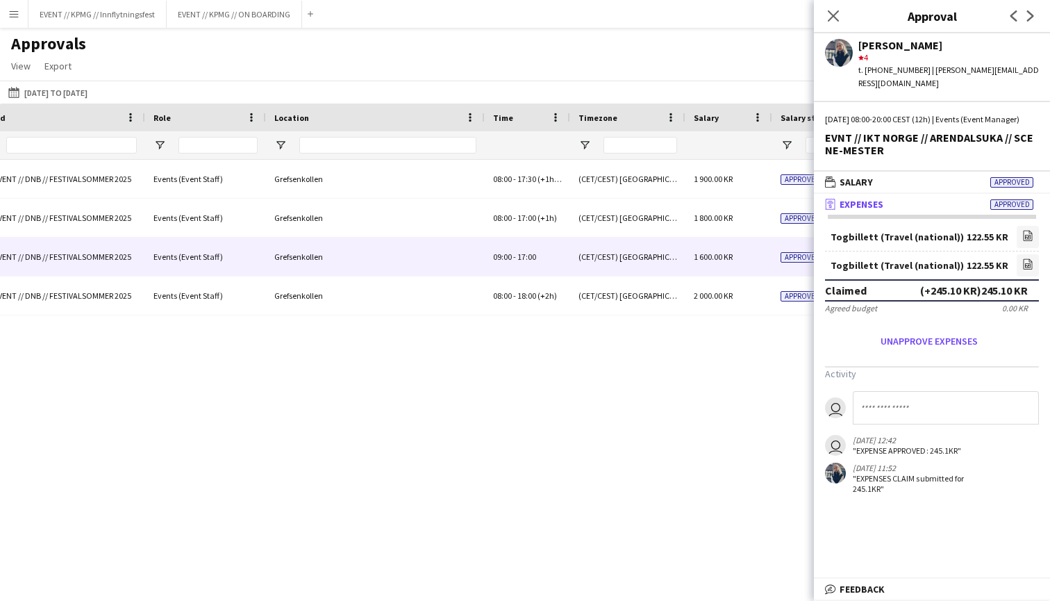
scroll to position [0, 801]
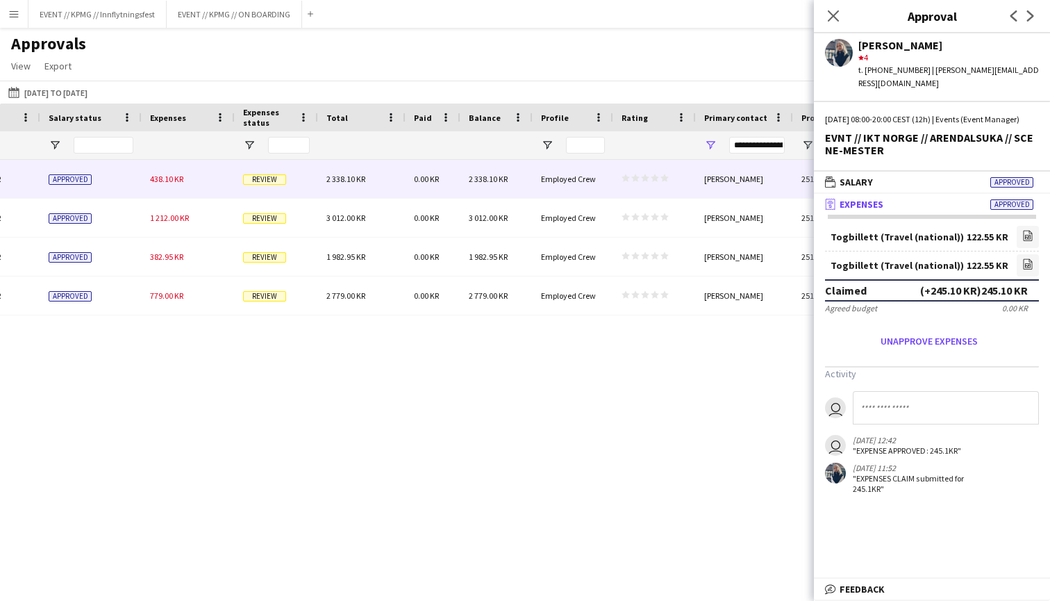
click at [165, 184] on div "438.10 KR" at bounding box center [188, 179] width 93 height 38
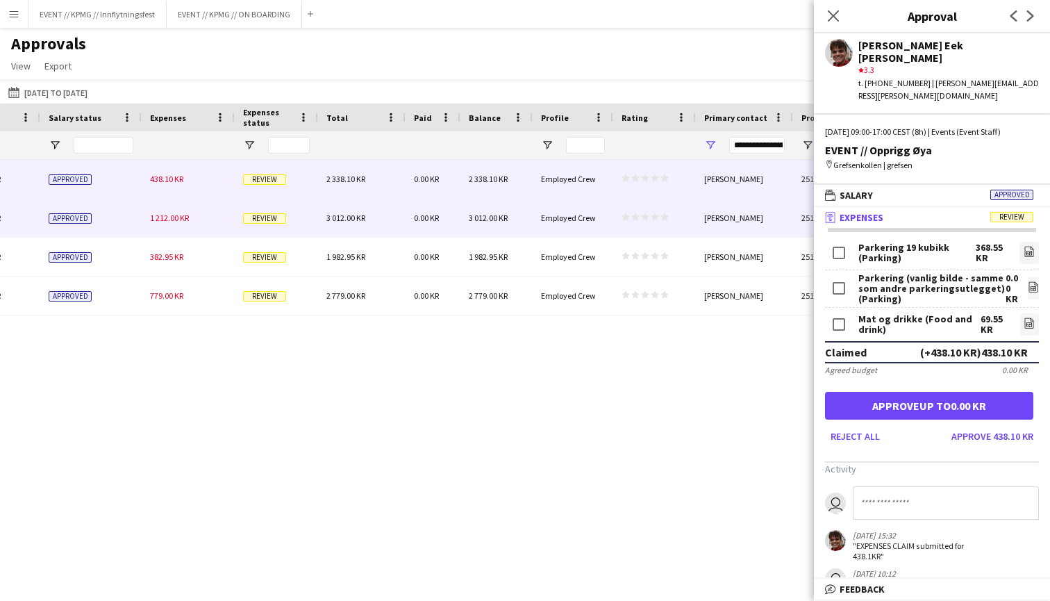
click at [172, 210] on div "1 212.00 KR" at bounding box center [188, 218] width 93 height 38
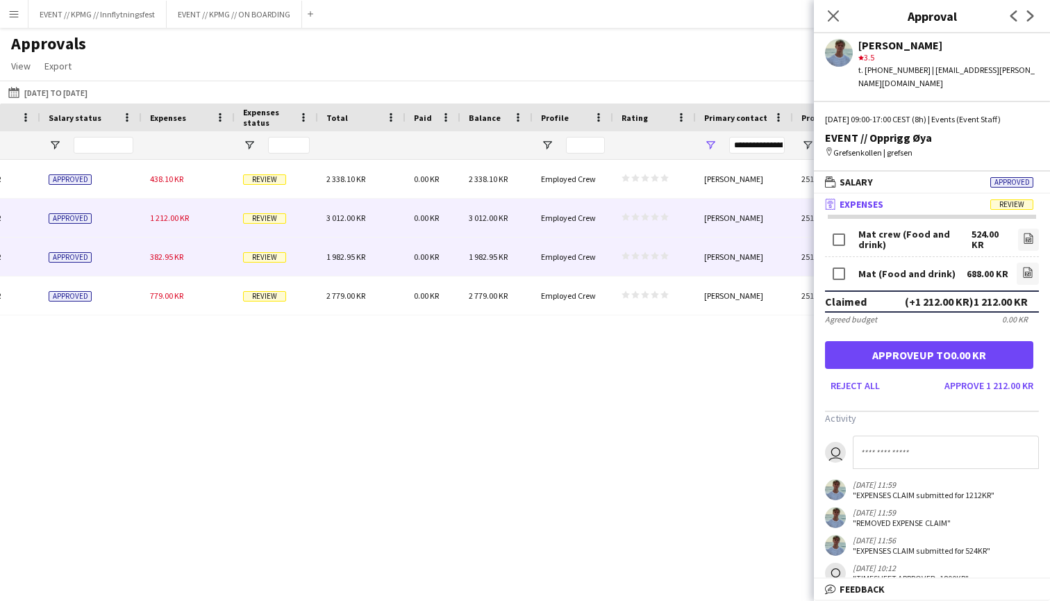
click at [186, 257] on div "382.95 KR" at bounding box center [188, 256] width 93 height 38
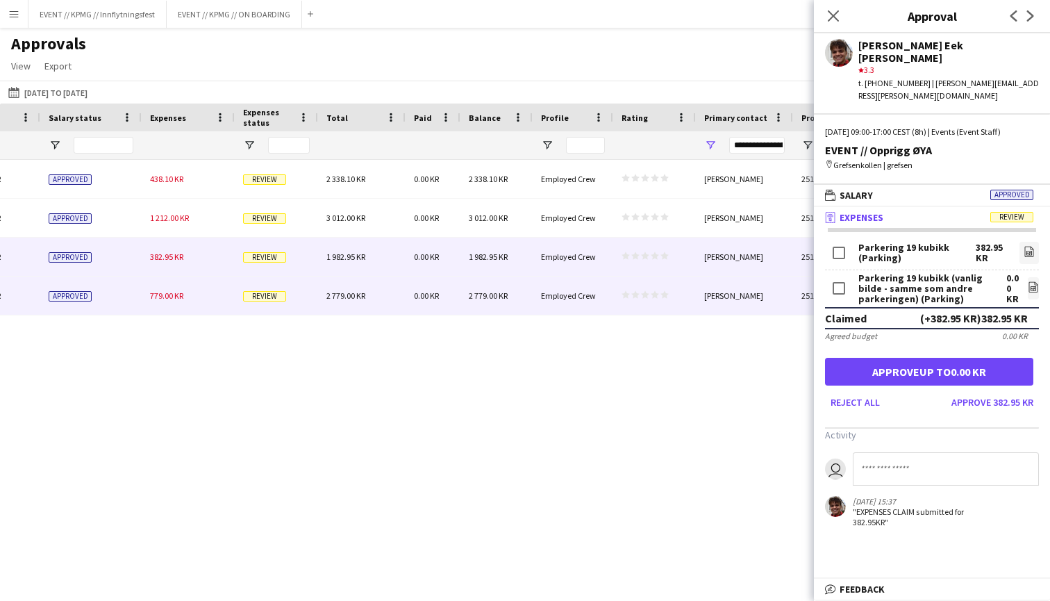
click at [192, 286] on div "779.00 KR" at bounding box center [188, 295] width 93 height 38
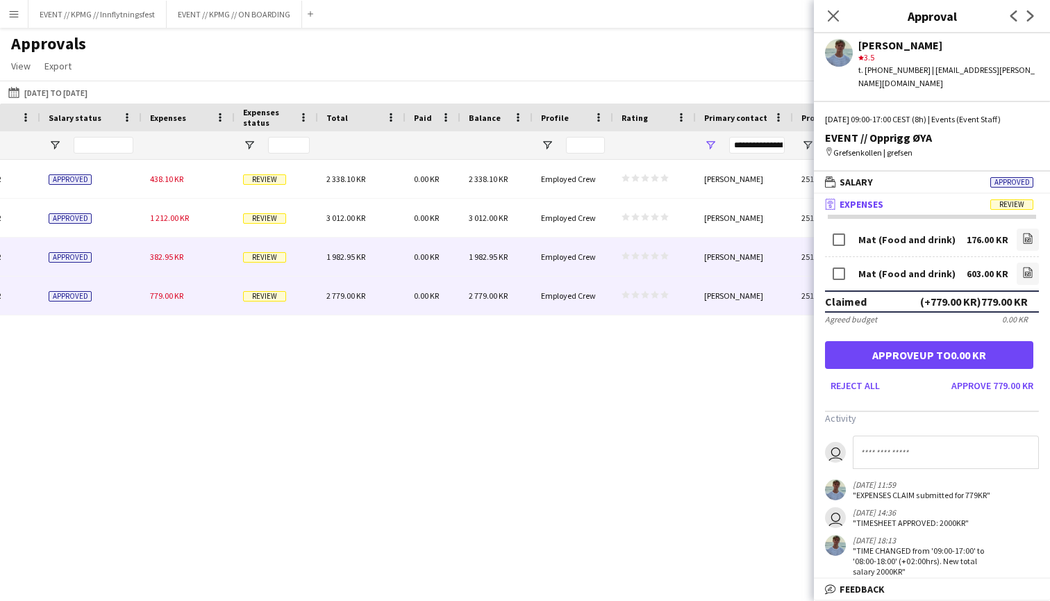
click at [197, 265] on div "382.95 KR" at bounding box center [188, 256] width 93 height 38
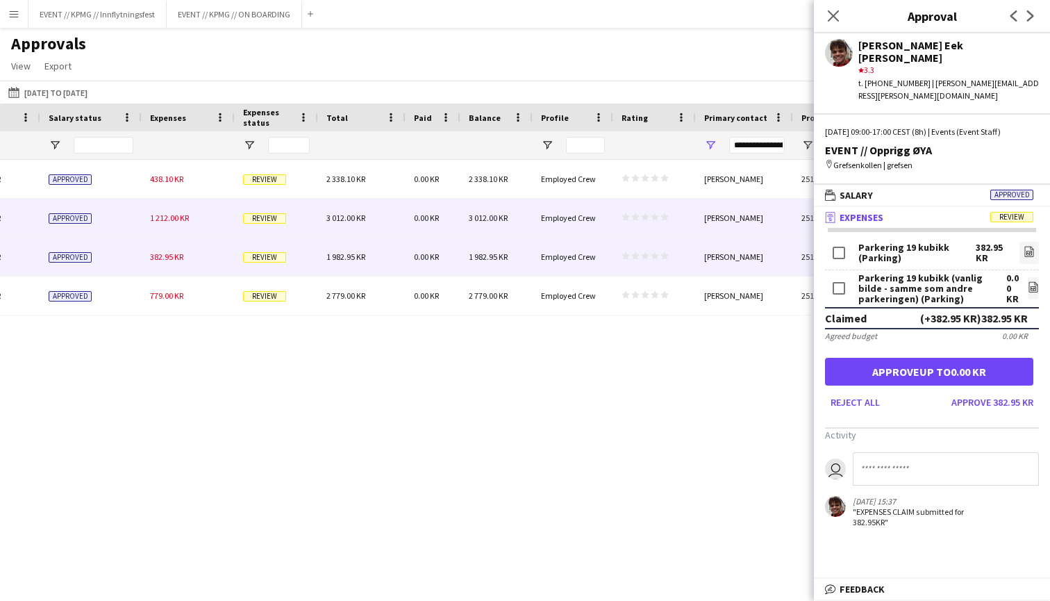
click at [210, 228] on div "1 212.00 KR" at bounding box center [188, 218] width 93 height 38
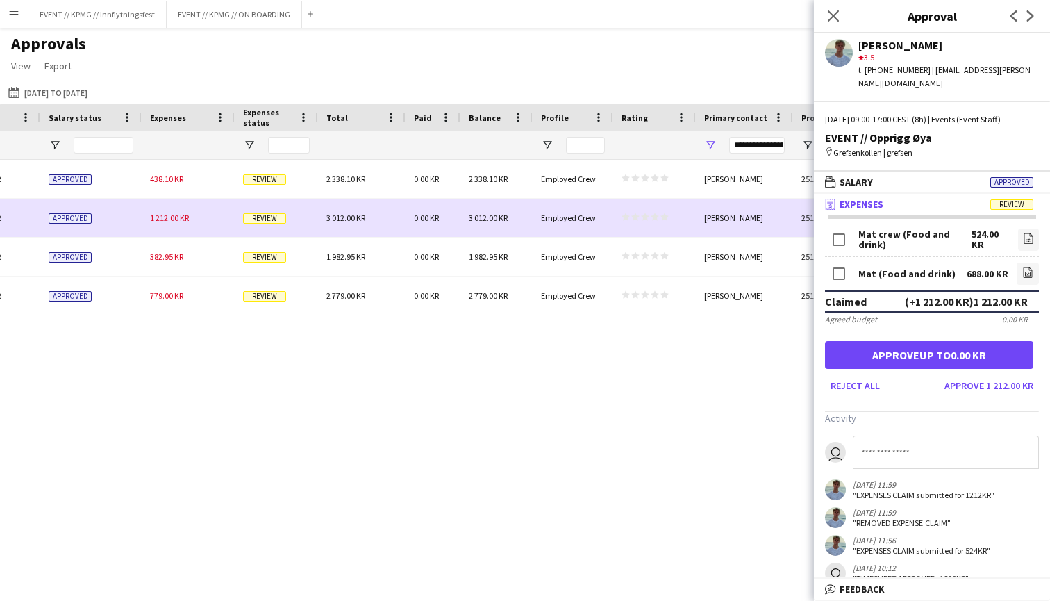
click at [219, 208] on div "1 212.00 KR" at bounding box center [188, 218] width 93 height 38
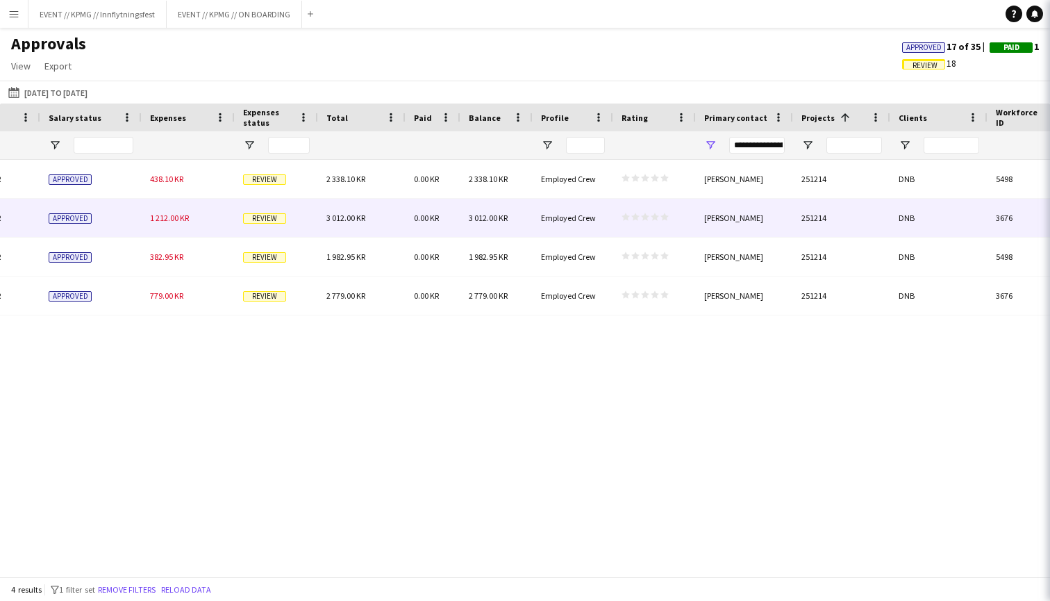
click at [222, 191] on div "438.10 KR" at bounding box center [188, 179] width 93 height 38
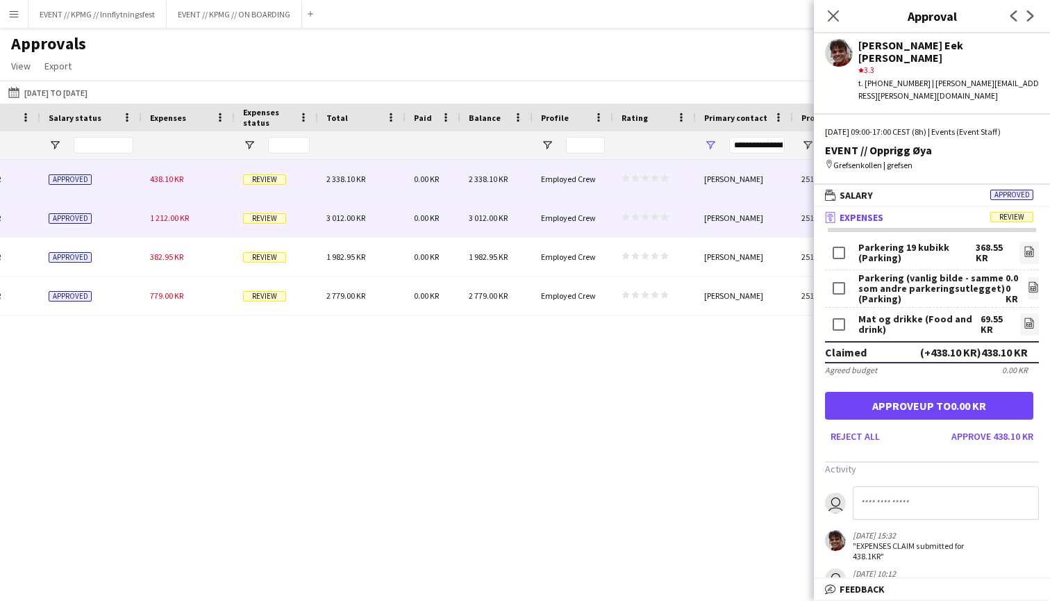
click at [225, 212] on div "1 212.00 KR" at bounding box center [188, 218] width 93 height 38
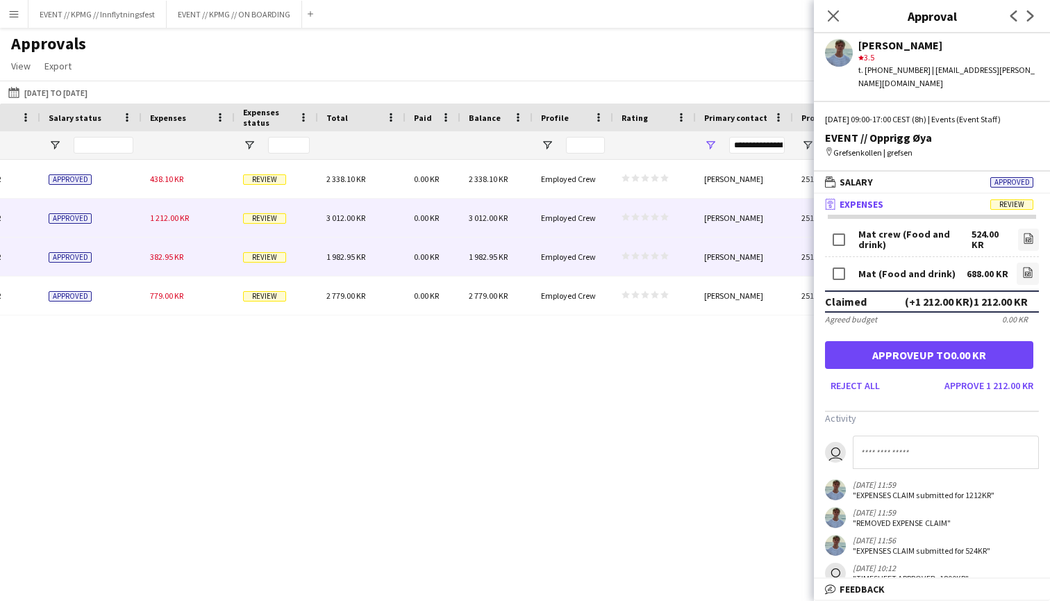
click at [221, 251] on div "382.95 KR" at bounding box center [188, 256] width 93 height 38
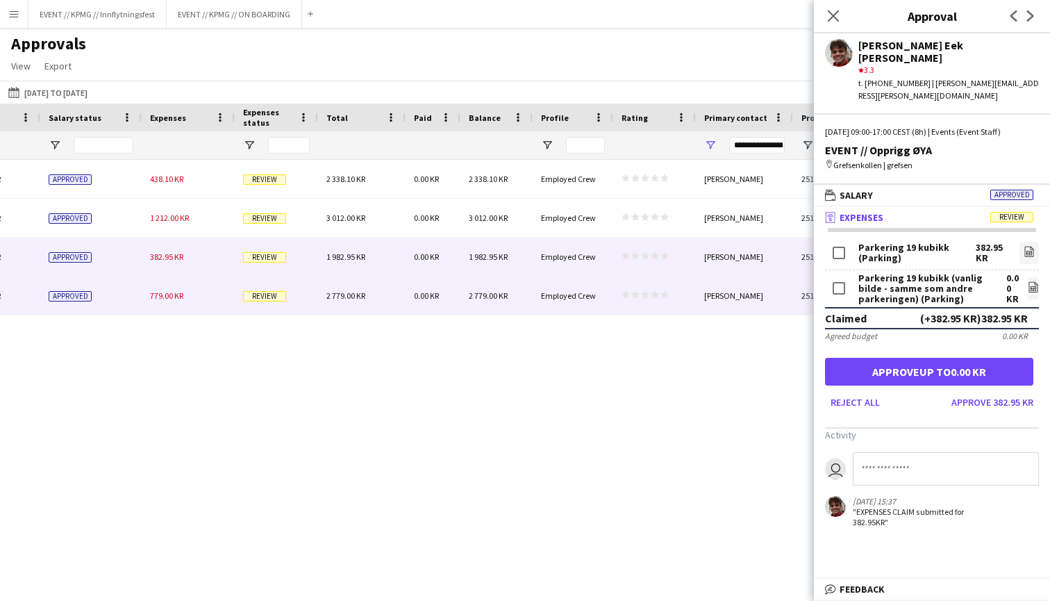
click at [224, 287] on div "779.00 KR" at bounding box center [188, 295] width 93 height 38
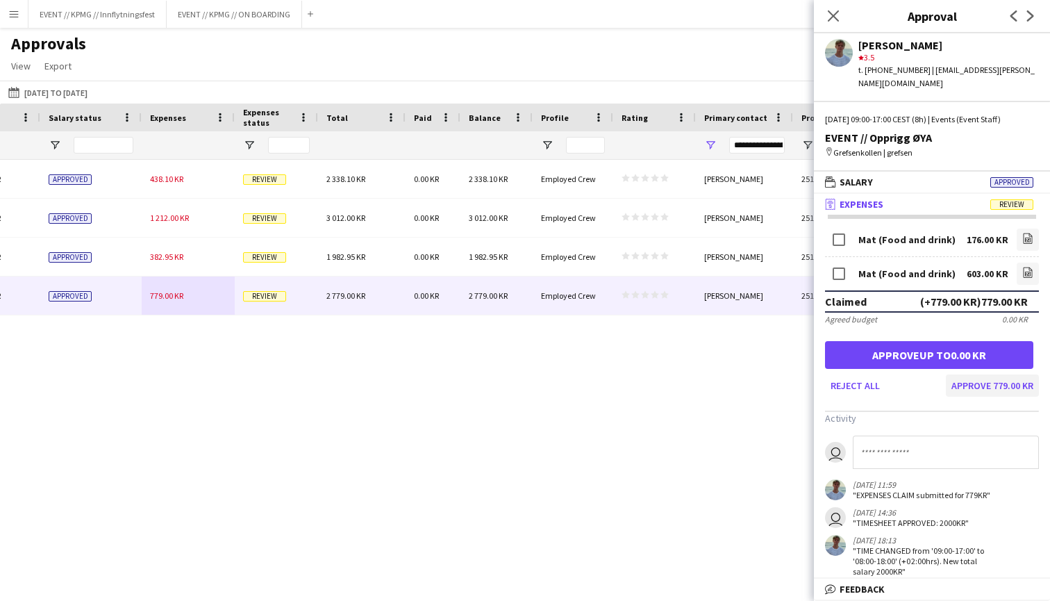
click at [987, 374] on button "Approve 779.00 KR" at bounding box center [992, 385] width 93 height 22
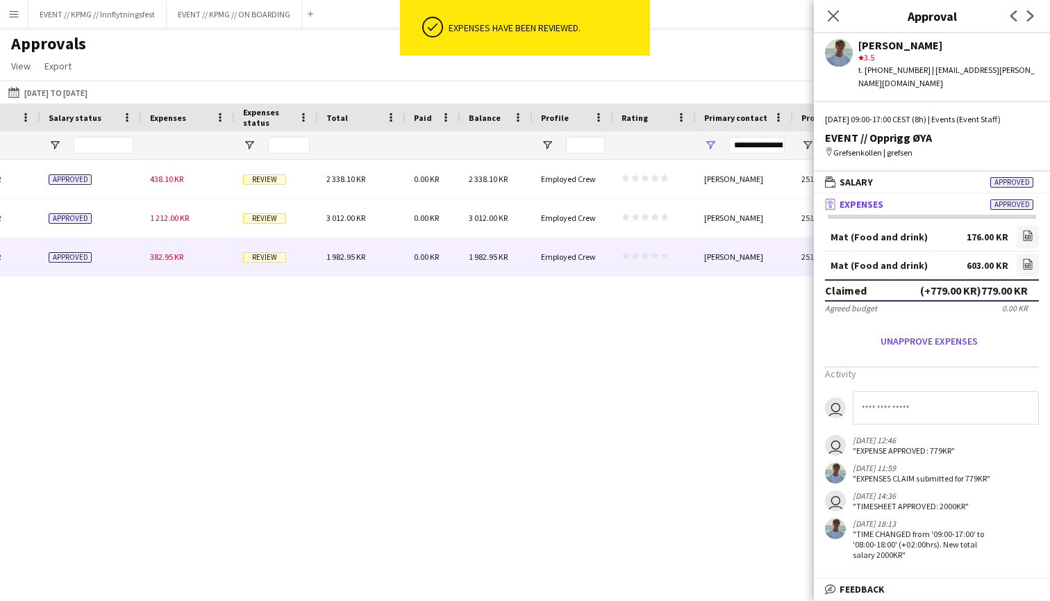
click at [235, 258] on div "Review" at bounding box center [276, 256] width 83 height 38
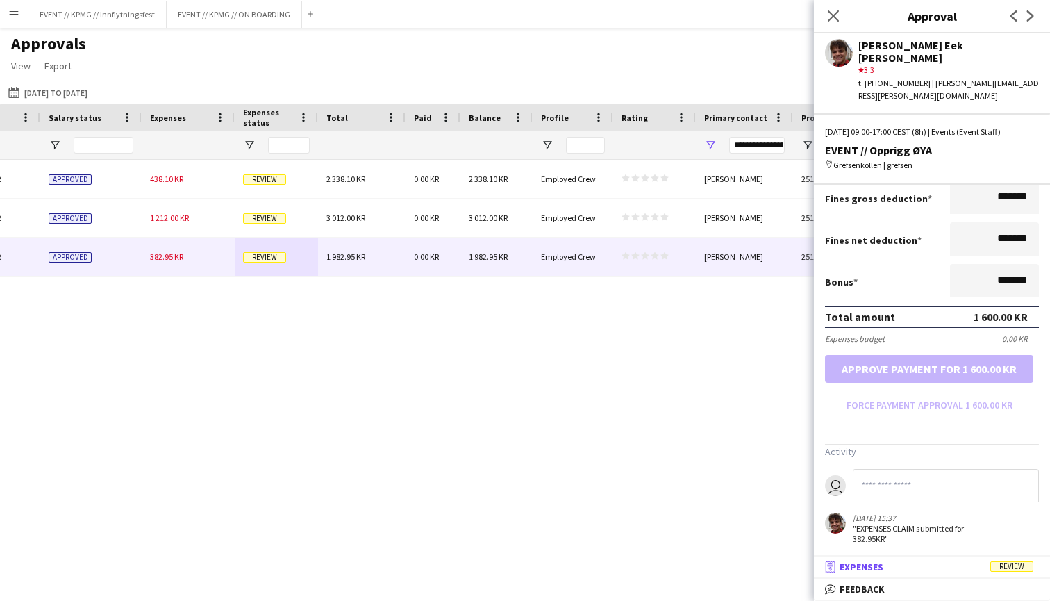
click at [896, 572] on mat-panel-title "receipt Expenses Review" at bounding box center [929, 566] width 231 height 12
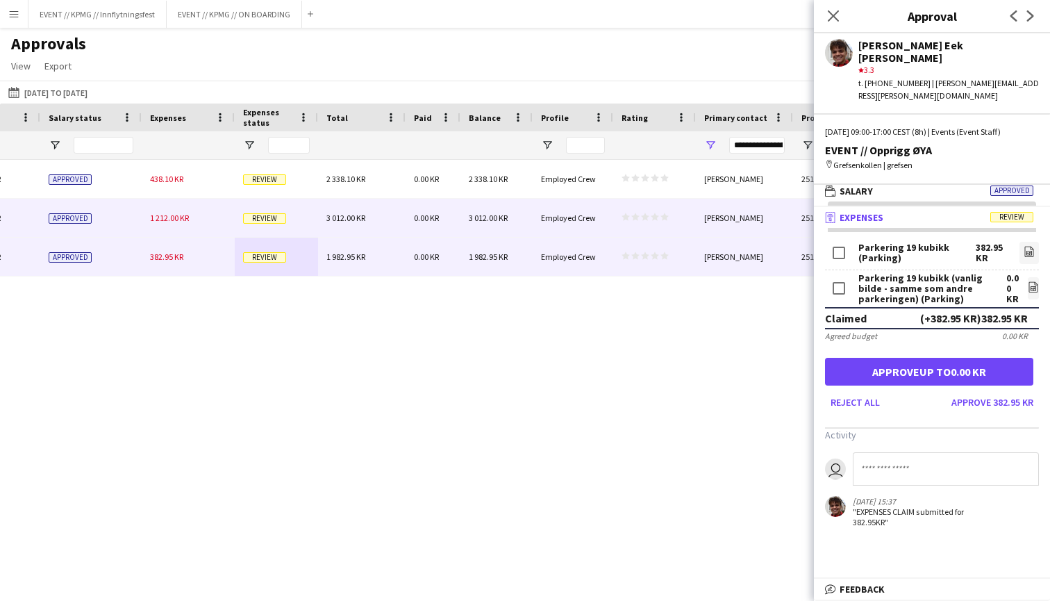
click at [251, 219] on span "Review" at bounding box center [264, 218] width 43 height 10
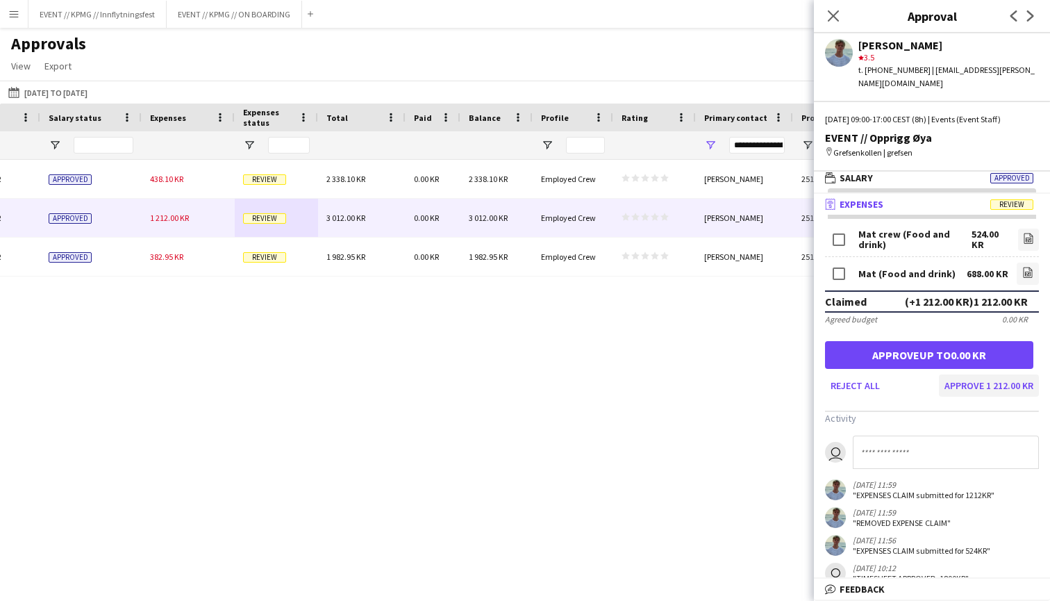
click at [1010, 378] on button "Approve 1 212.00 KR" at bounding box center [989, 385] width 100 height 22
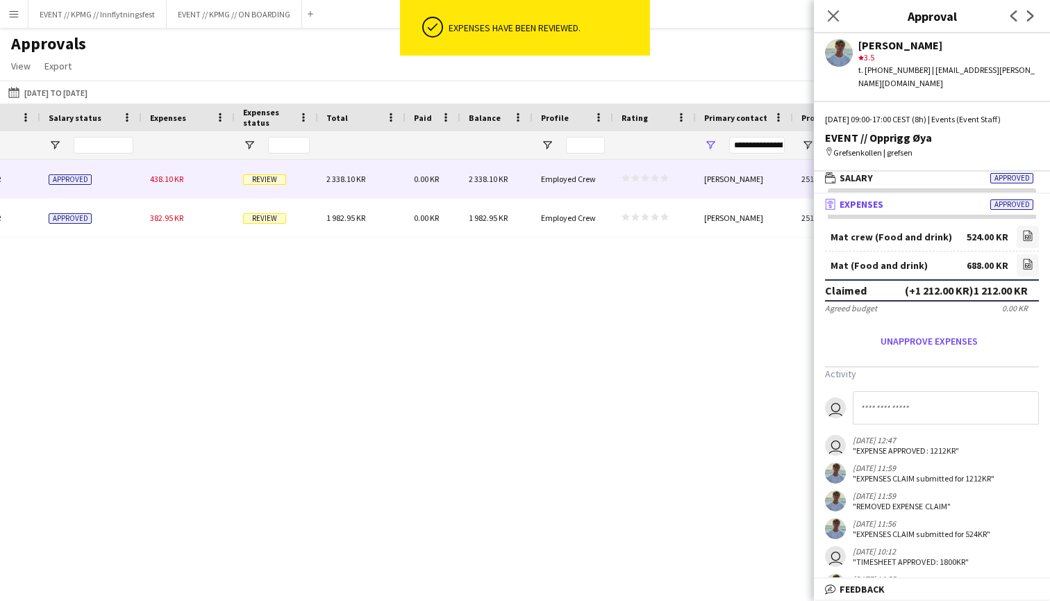
click at [260, 175] on span "Review" at bounding box center [264, 179] width 43 height 10
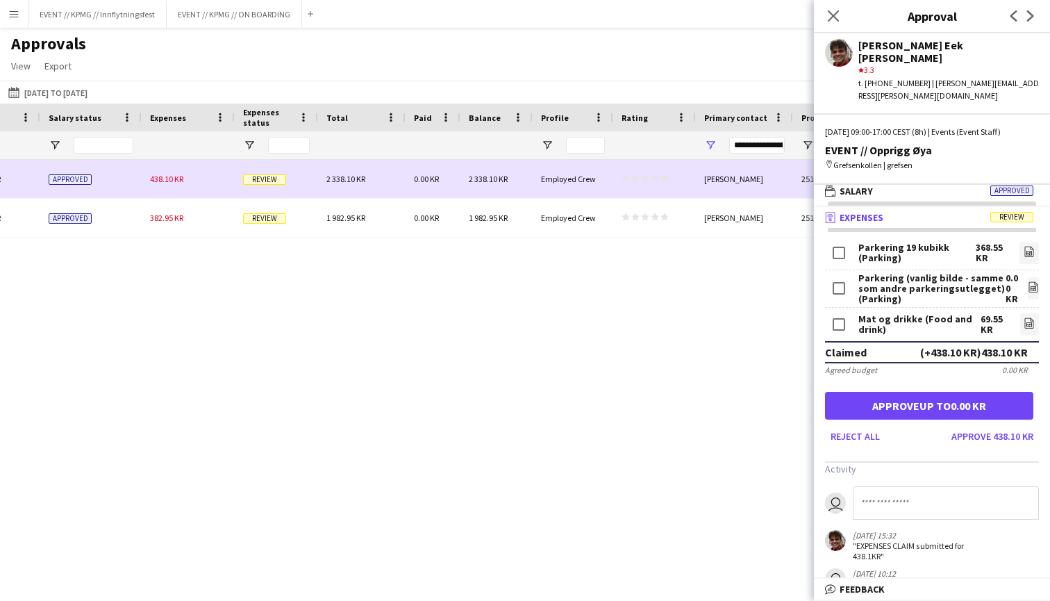
click at [260, 175] on span "Review" at bounding box center [264, 179] width 43 height 10
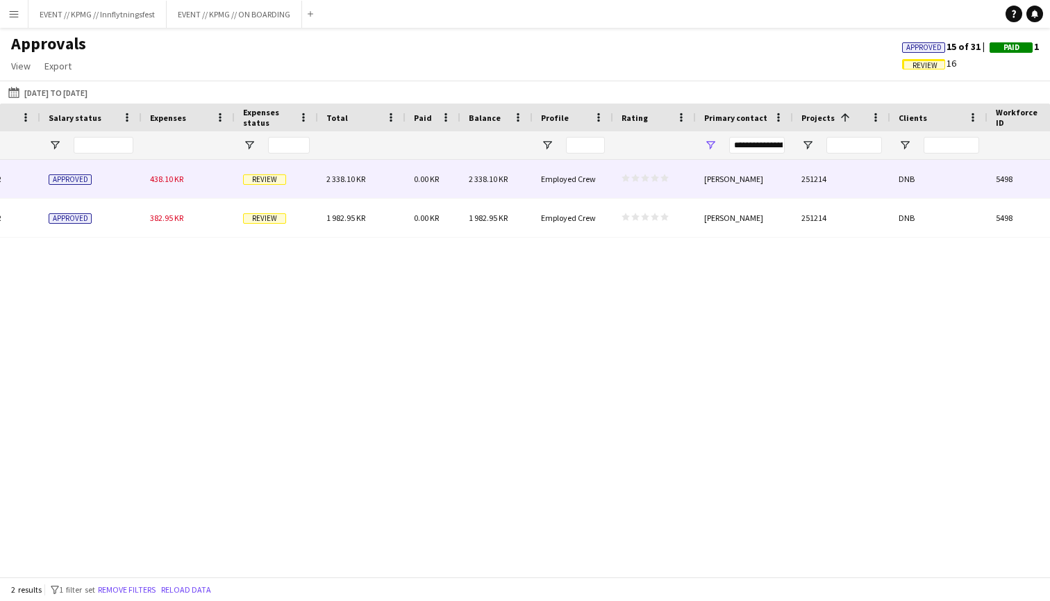
click at [260, 175] on span "Review" at bounding box center [264, 179] width 43 height 10
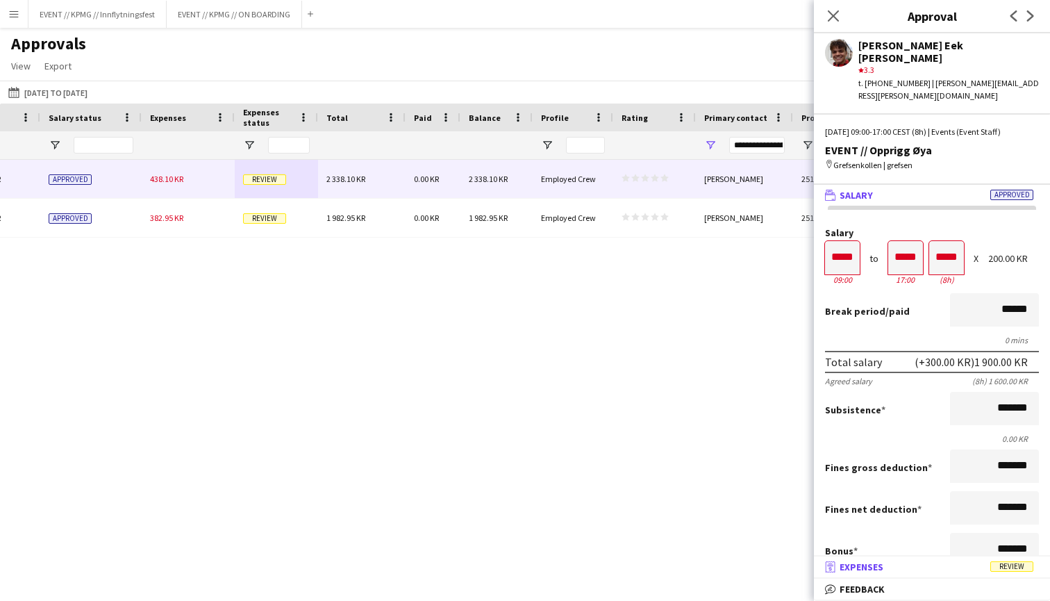
click at [930, 565] on mat-panel-title "receipt Expenses Review" at bounding box center [929, 566] width 231 height 12
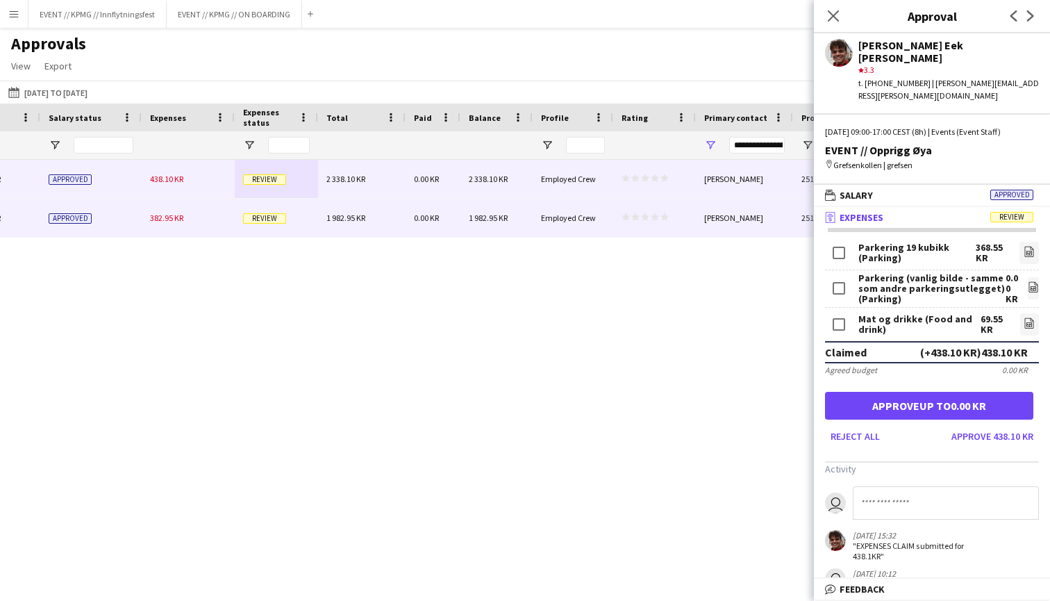
click at [325, 208] on div "1 982.95 KR" at bounding box center [361, 218] width 87 height 38
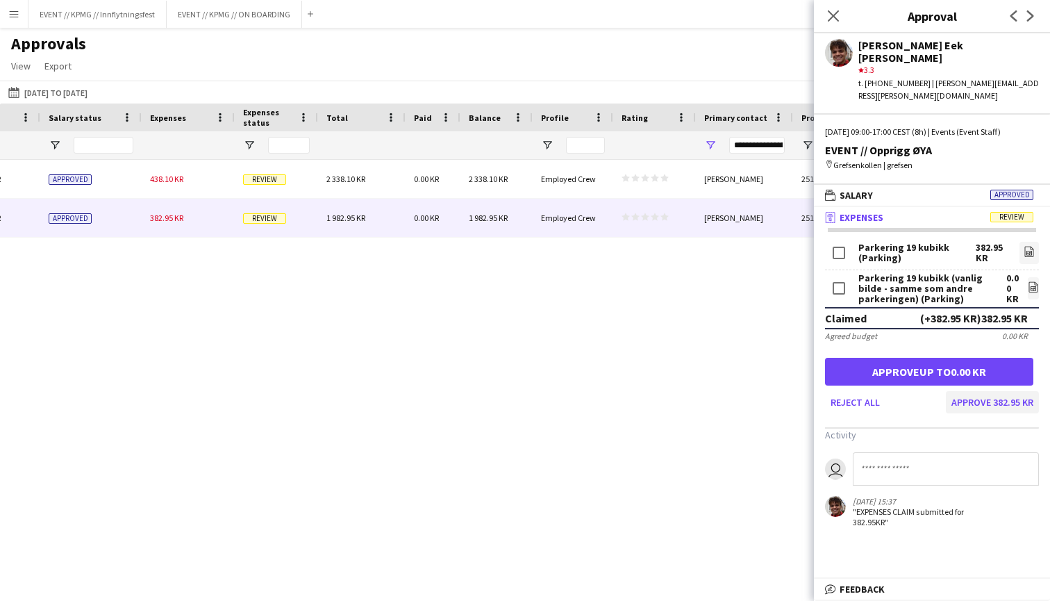
click at [1006, 391] on button "Approve 382.95 KR" at bounding box center [992, 402] width 93 height 22
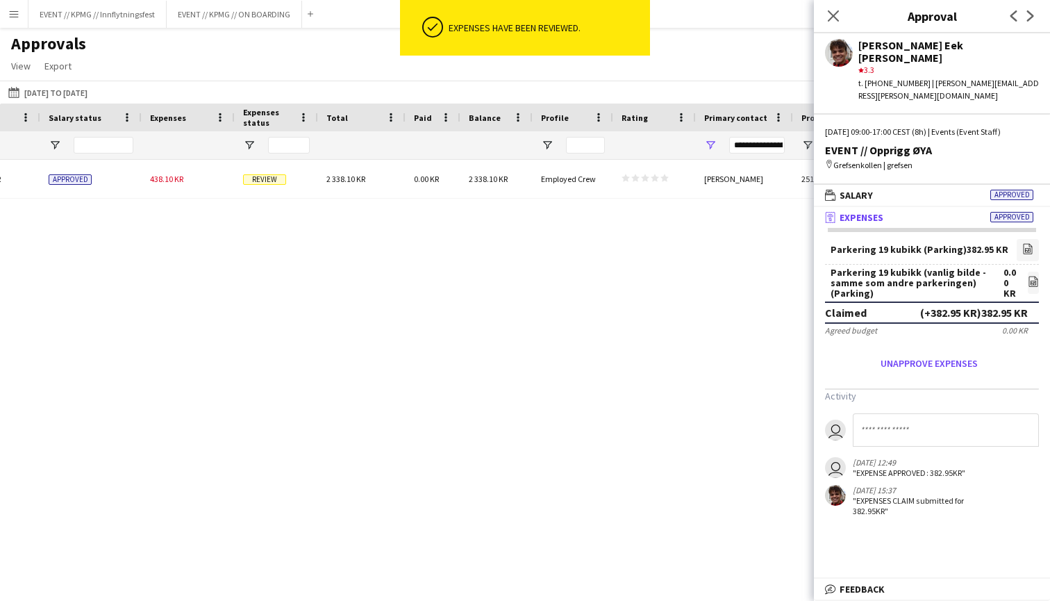
click at [599, 178] on div "Employed Crew" at bounding box center [573, 179] width 81 height 38
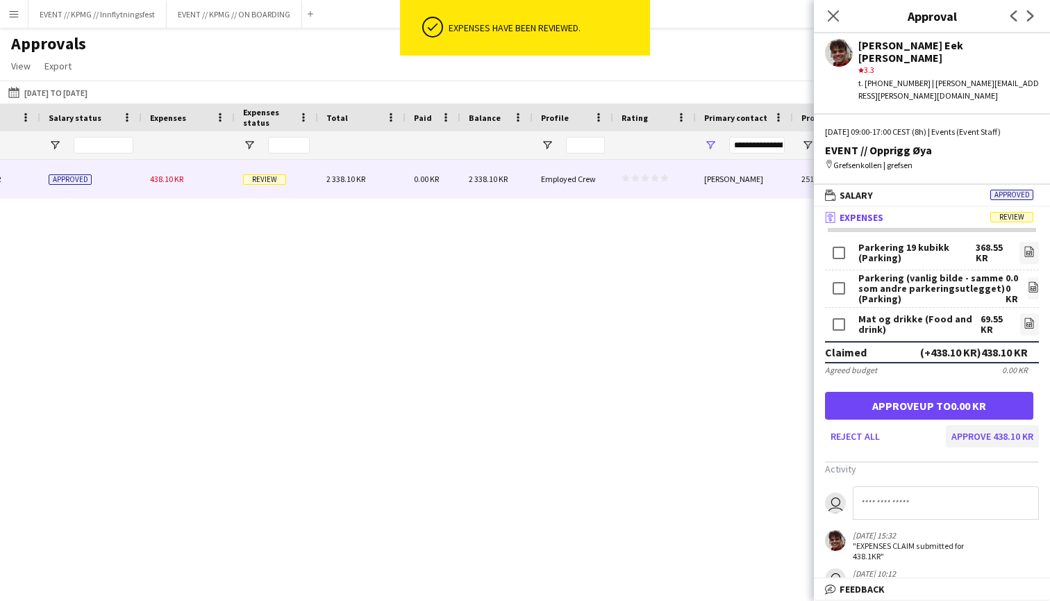
click at [996, 425] on button "Approve 438.10 KR" at bounding box center [992, 436] width 93 height 22
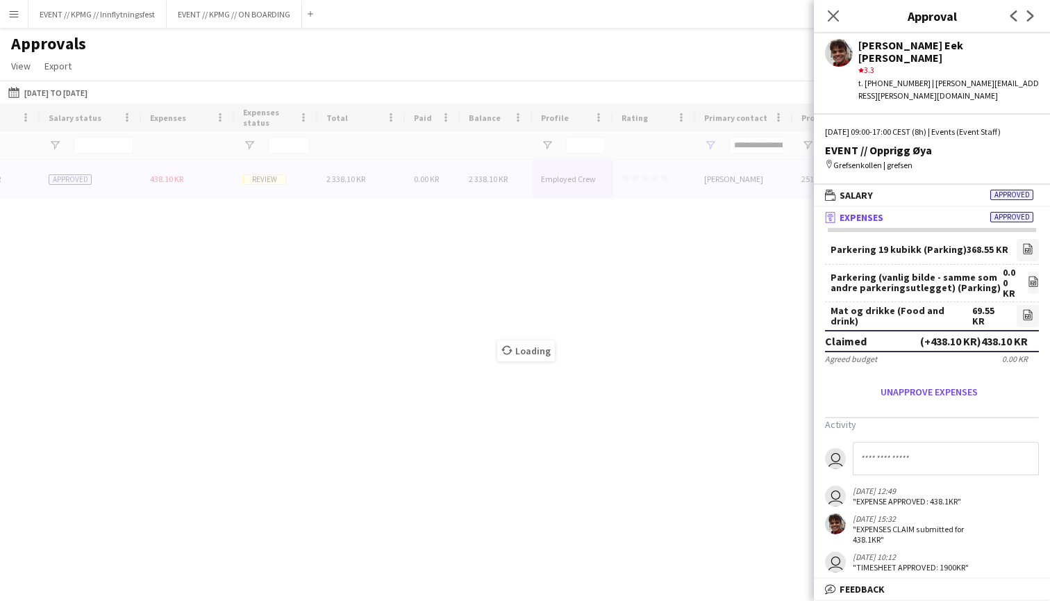
type input "***"
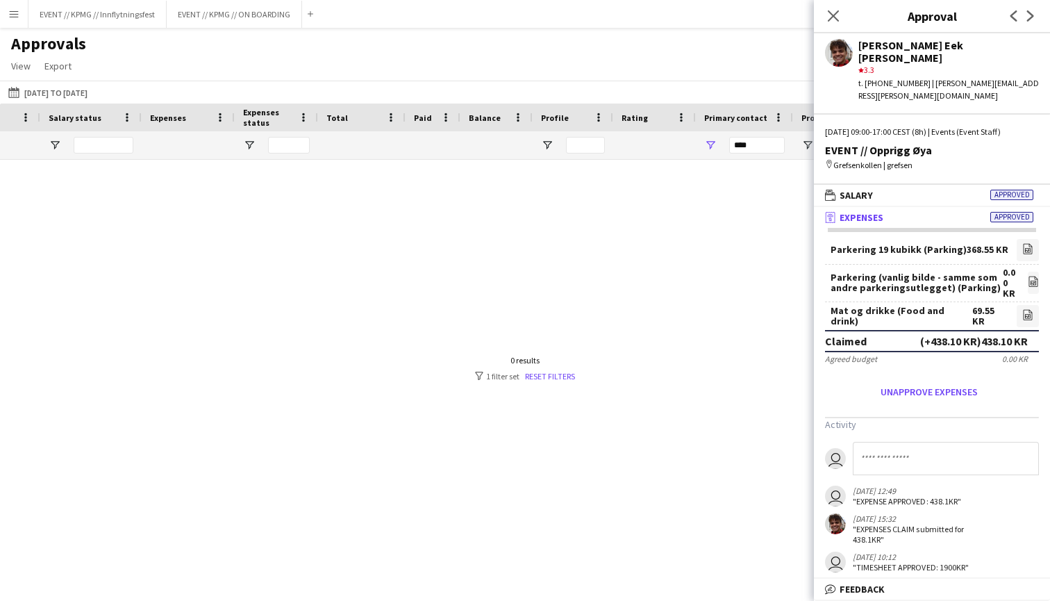
click at [641, 281] on div at bounding box center [525, 368] width 1050 height 417
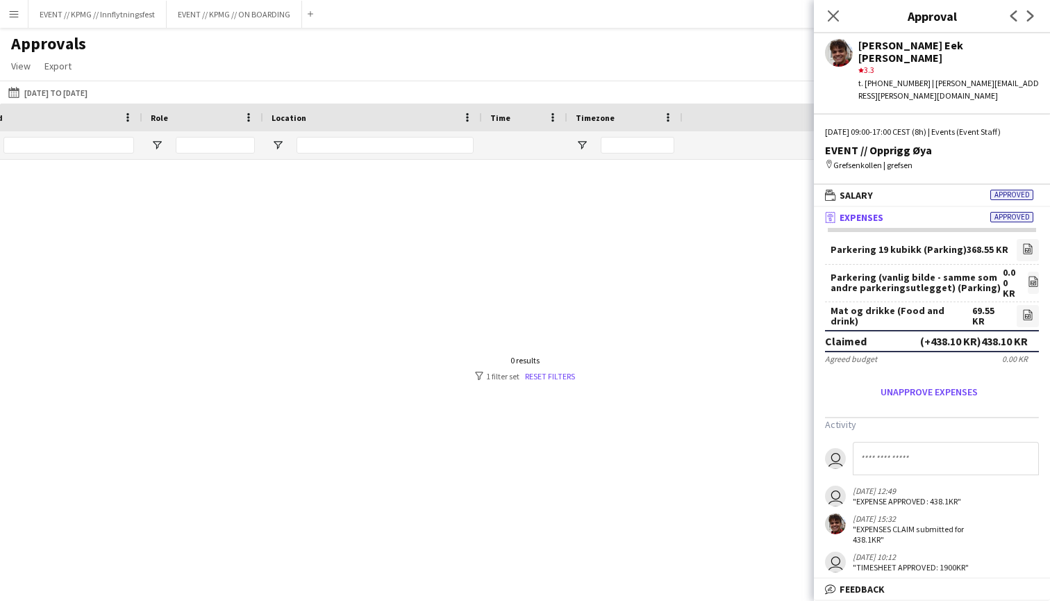
scroll to position [0, 15]
click at [65, 90] on button "[DATE] to [DATE] [DATE] to [DATE]" at bounding box center [48, 92] width 85 height 17
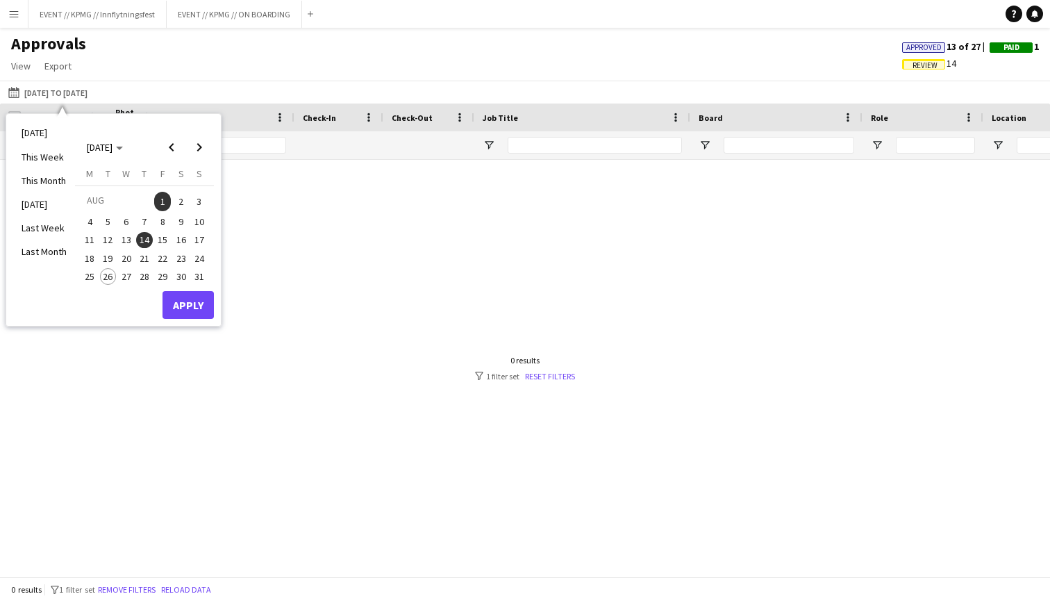
click at [163, 201] on span "1" at bounding box center [162, 201] width 17 height 19
click at [206, 274] on span "31" at bounding box center [199, 276] width 17 height 17
click at [165, 203] on span "1" at bounding box center [162, 201] width 17 height 19
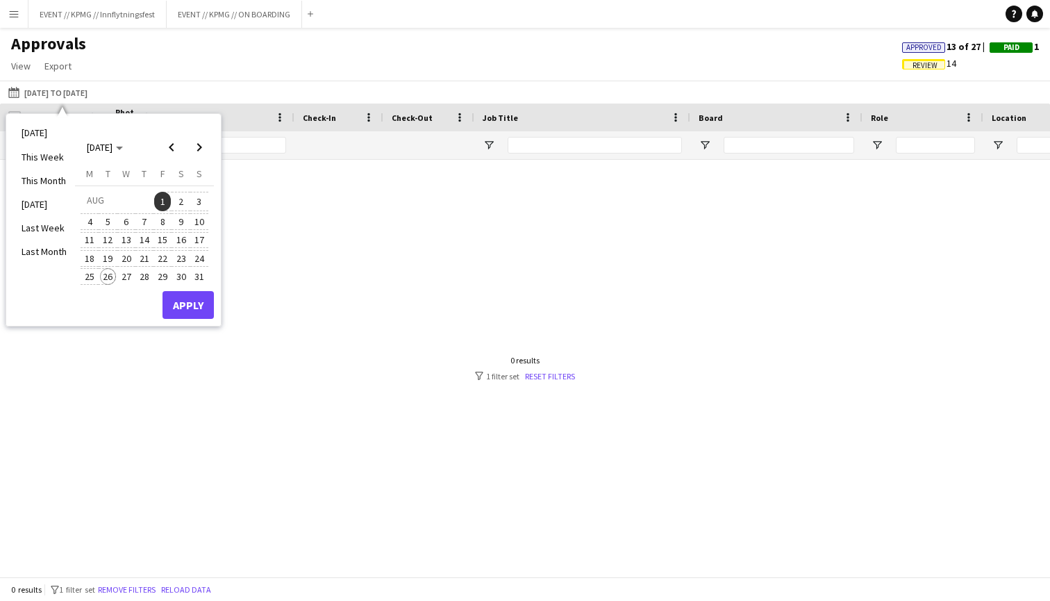
click at [114, 272] on span "26" at bounding box center [108, 276] width 17 height 17
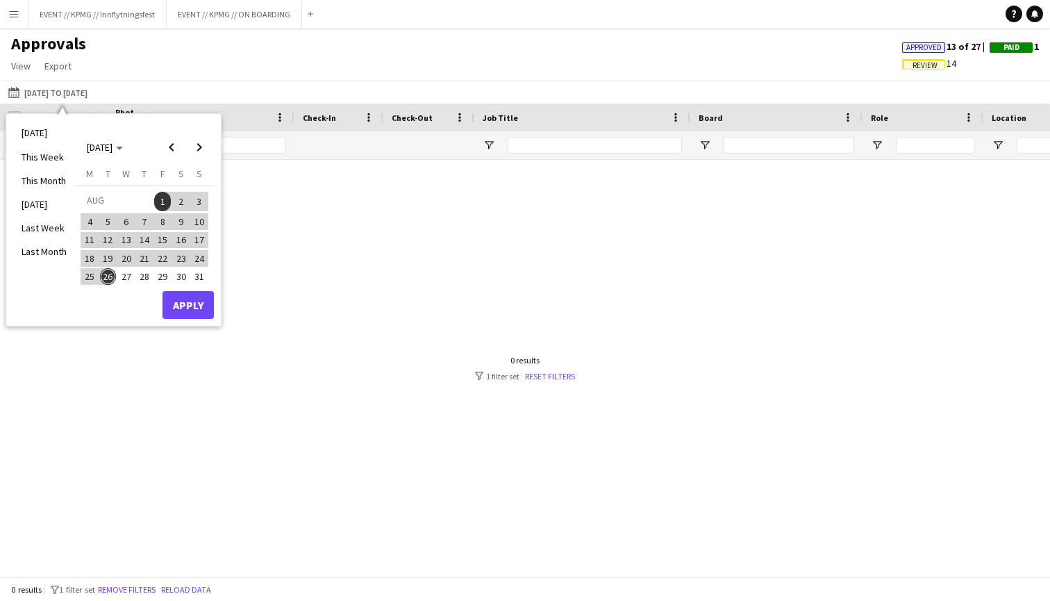
click at [197, 303] on button "Apply" at bounding box center [187, 305] width 51 height 28
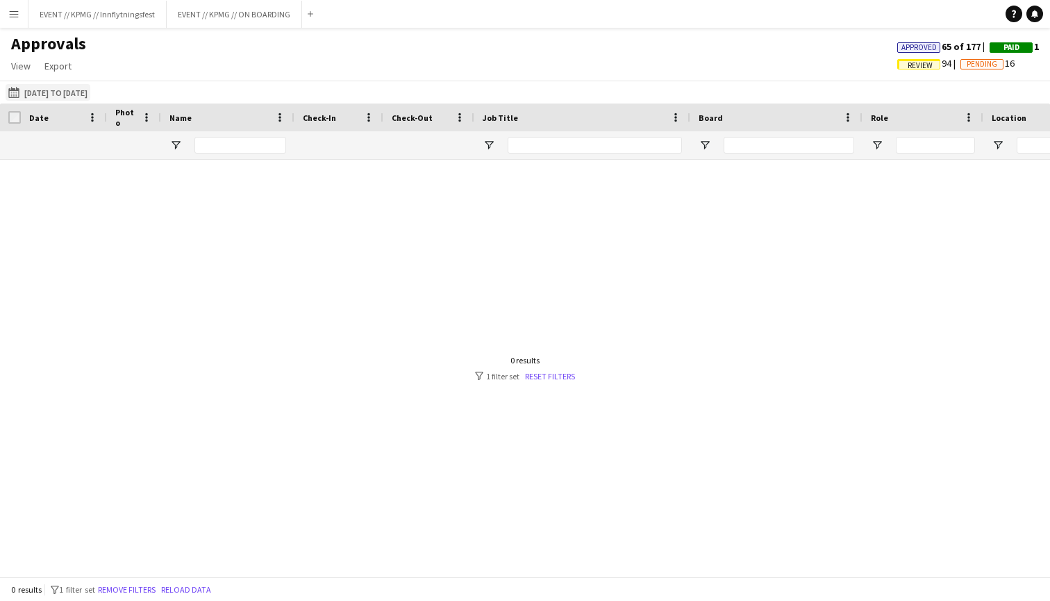
click at [90, 94] on button "[DATE] to [DATE] [DATE] to [DATE]" at bounding box center [48, 92] width 85 height 17
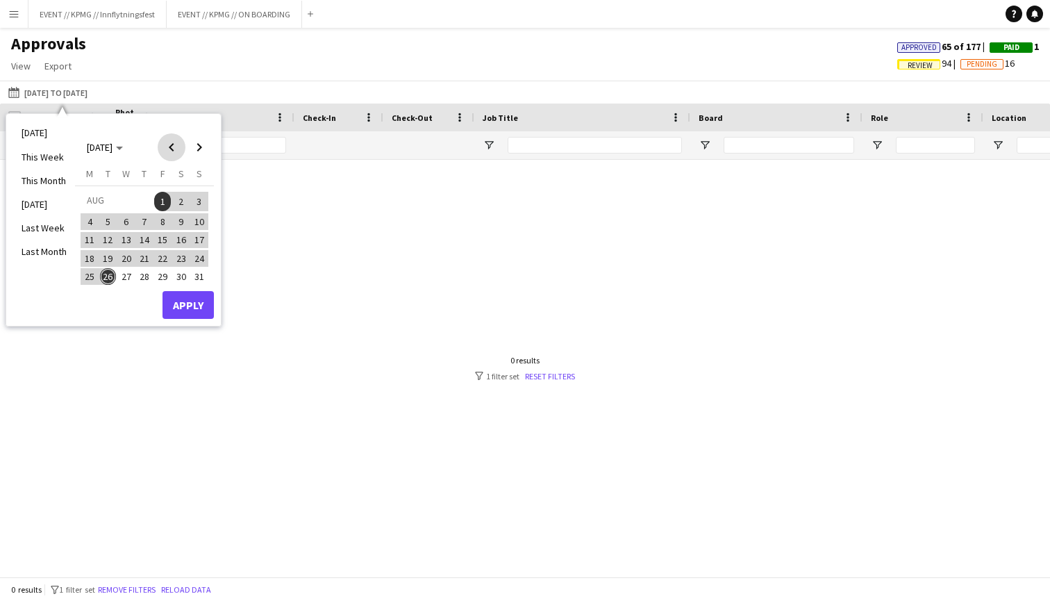
click at [176, 153] on span "Previous month" at bounding box center [172, 147] width 28 height 28
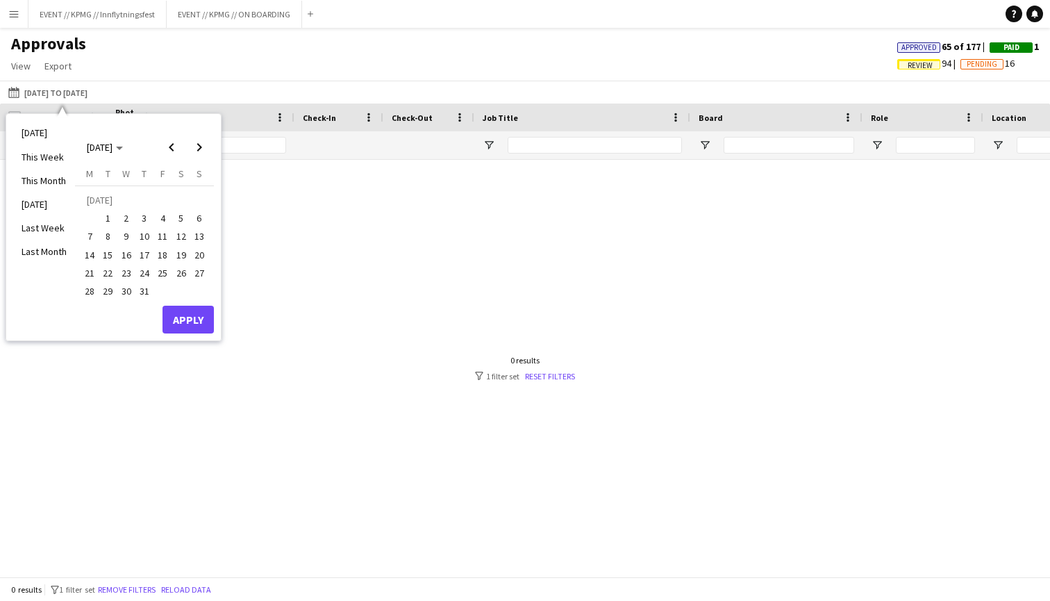
click at [110, 212] on span "1" at bounding box center [108, 218] width 17 height 17
click at [198, 152] on span "Next month" at bounding box center [199, 147] width 28 height 28
click at [110, 268] on span "26" at bounding box center [108, 276] width 17 height 17
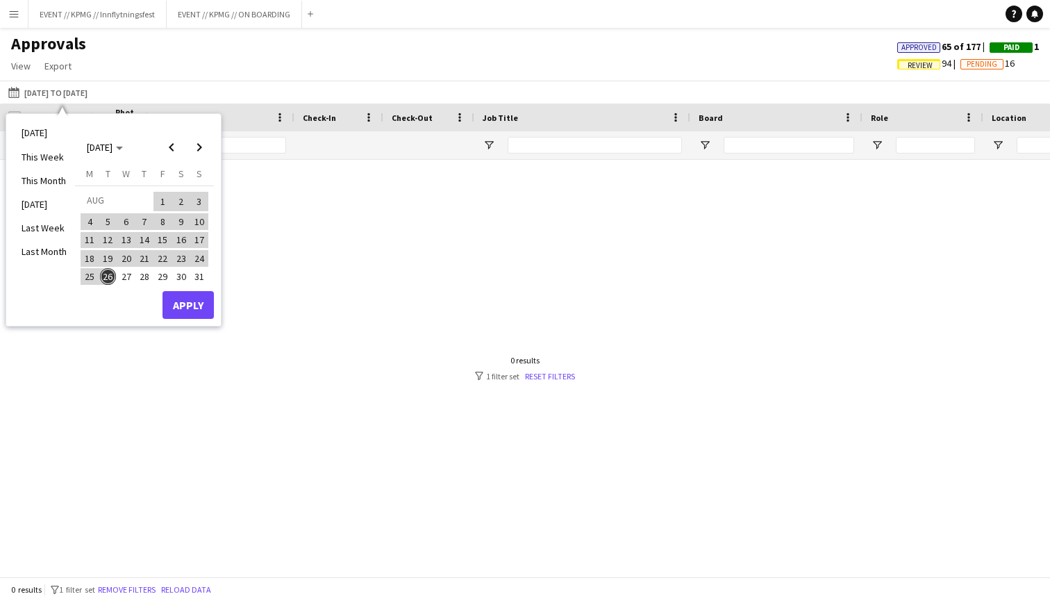
click at [178, 294] on button "Apply" at bounding box center [187, 305] width 51 height 28
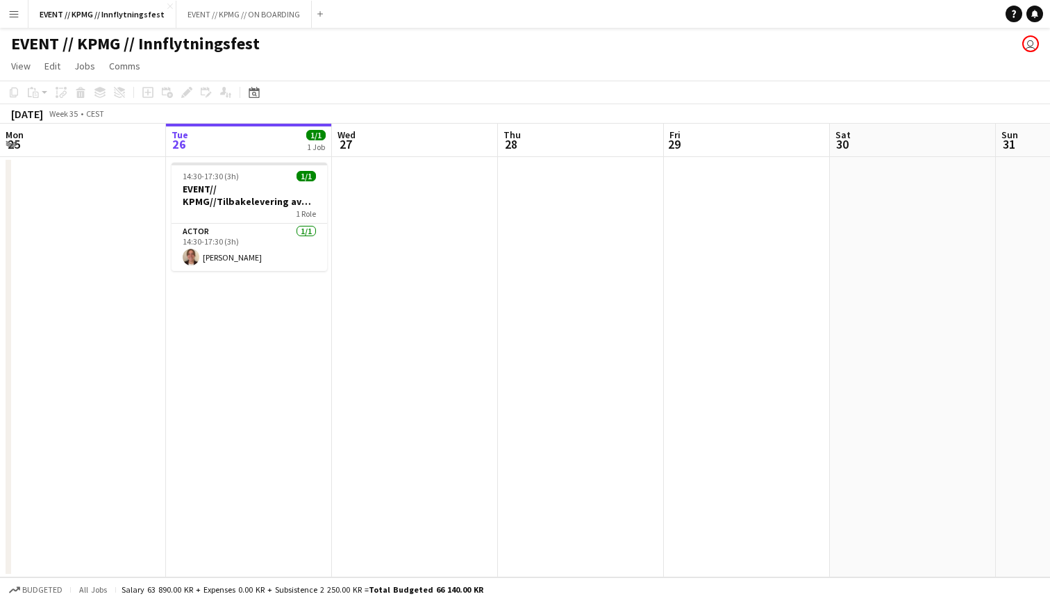
click at [421, 285] on app-date-cell at bounding box center [415, 367] width 166 height 420
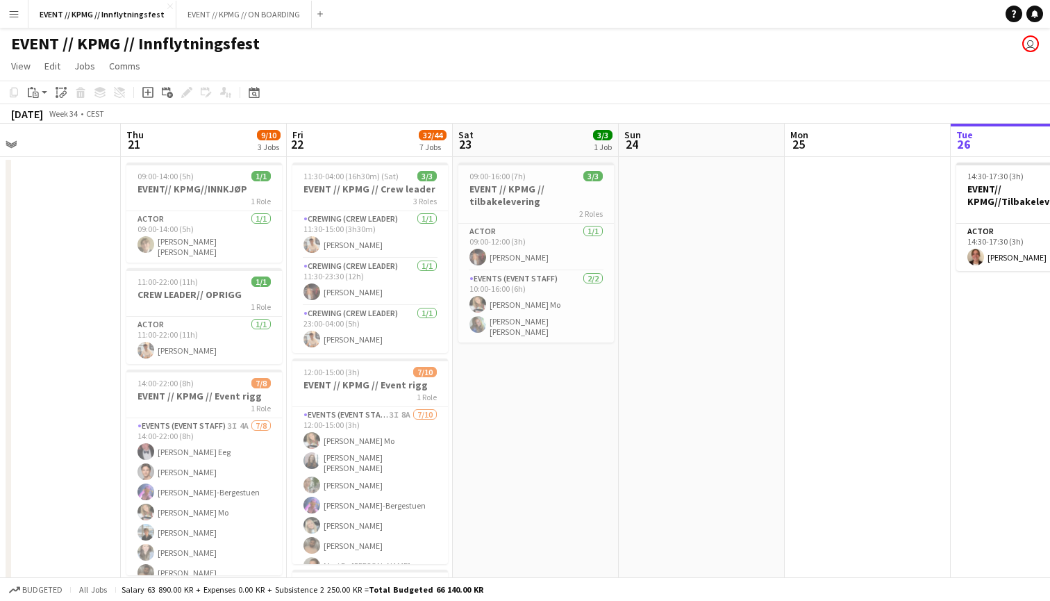
scroll to position [0, 376]
click at [262, 22] on button "EVENT // KPMG // ON BOARDING Close" at bounding box center [243, 14] width 135 height 27
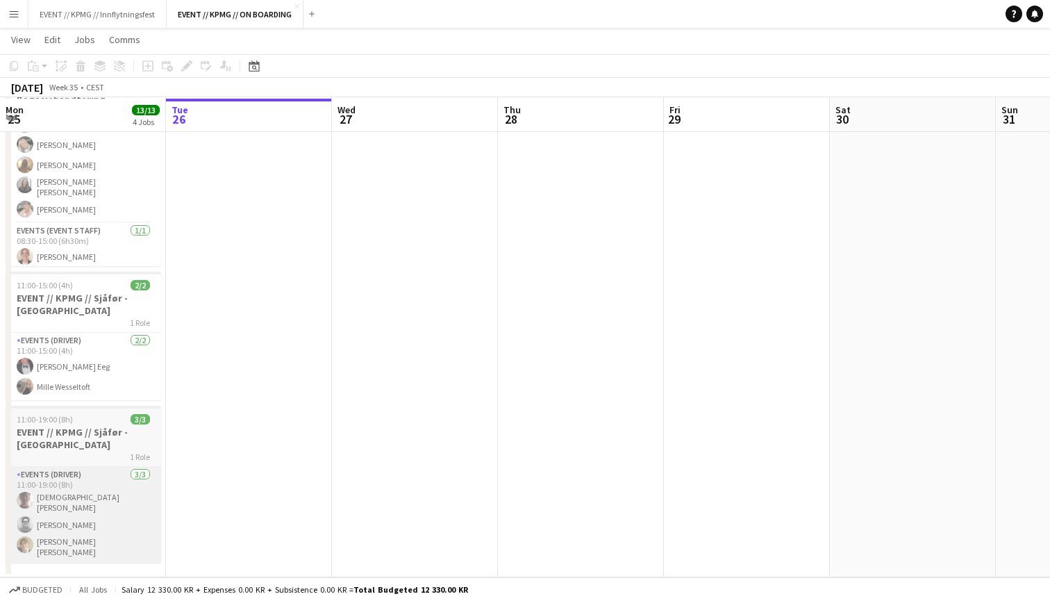
scroll to position [270, 0]
click at [123, 467] on app-card-role "Events (Driver) [DATE] 11:00-19:00 (8h) [DEMOGRAPHIC_DATA][PERSON_NAME] [DEMOGR…" at bounding box center [84, 515] width 156 height 96
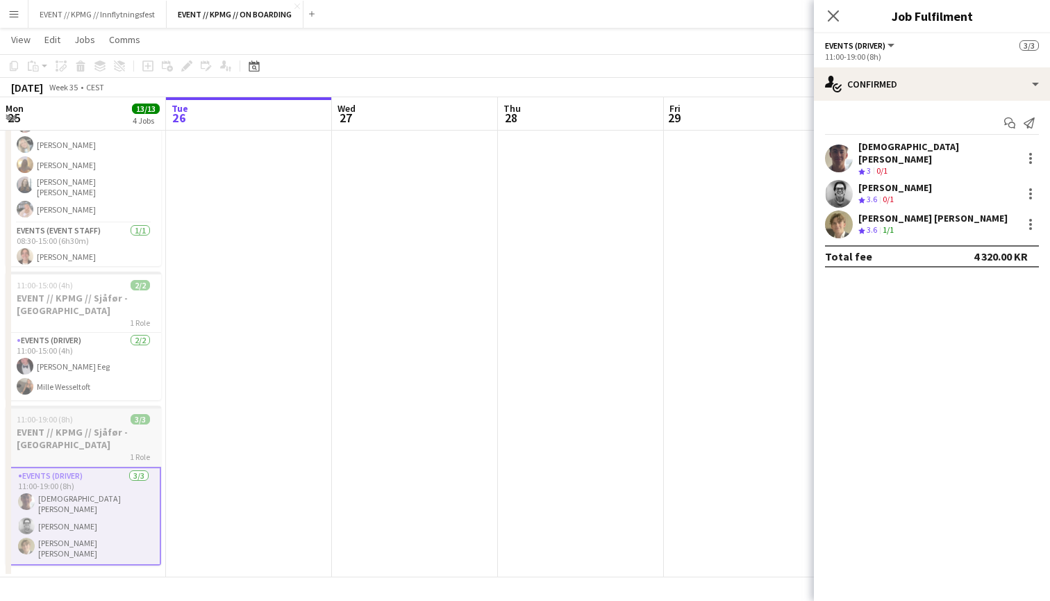
click at [129, 441] on h3 "EVENT // KPMG // Sjåfør - [GEOGRAPHIC_DATA]" at bounding box center [84, 438] width 156 height 25
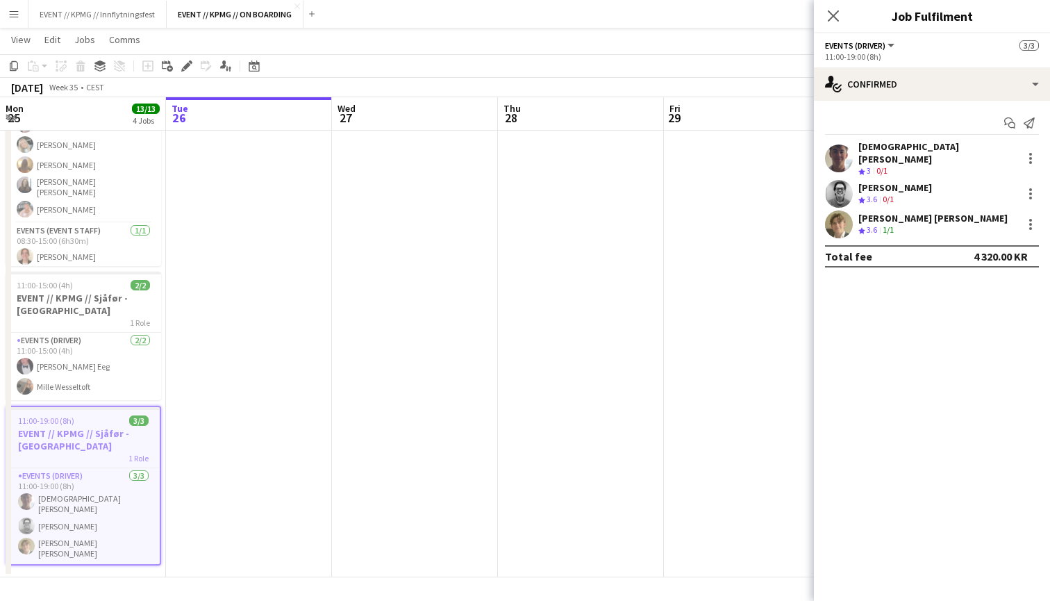
click at [192, 53] on app-page-menu "View Day view expanded Day view collapsed Month view Date picker Jump to [DATE]…" at bounding box center [525, 41] width 1050 height 26
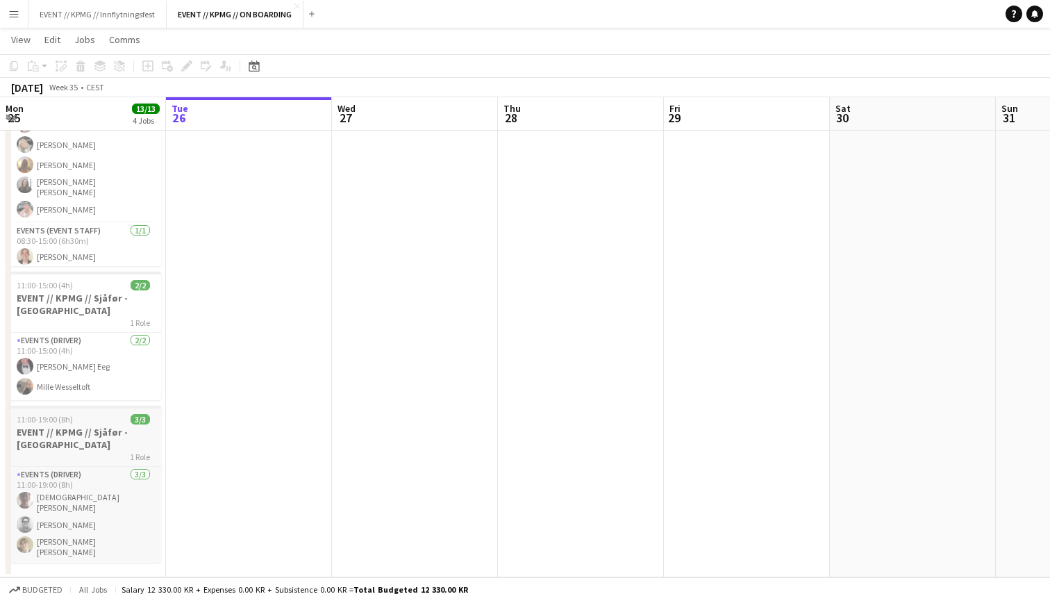
click at [108, 426] on h3 "EVENT // KPMG // Sjåfør - [GEOGRAPHIC_DATA]" at bounding box center [84, 438] width 156 height 25
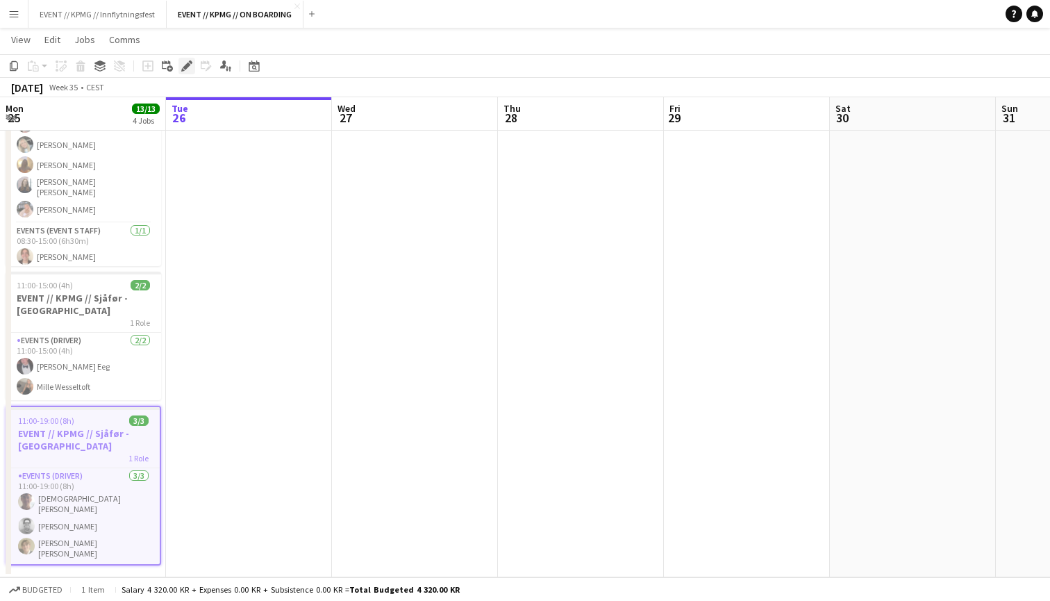
click at [184, 72] on div "Edit" at bounding box center [186, 66] width 17 height 17
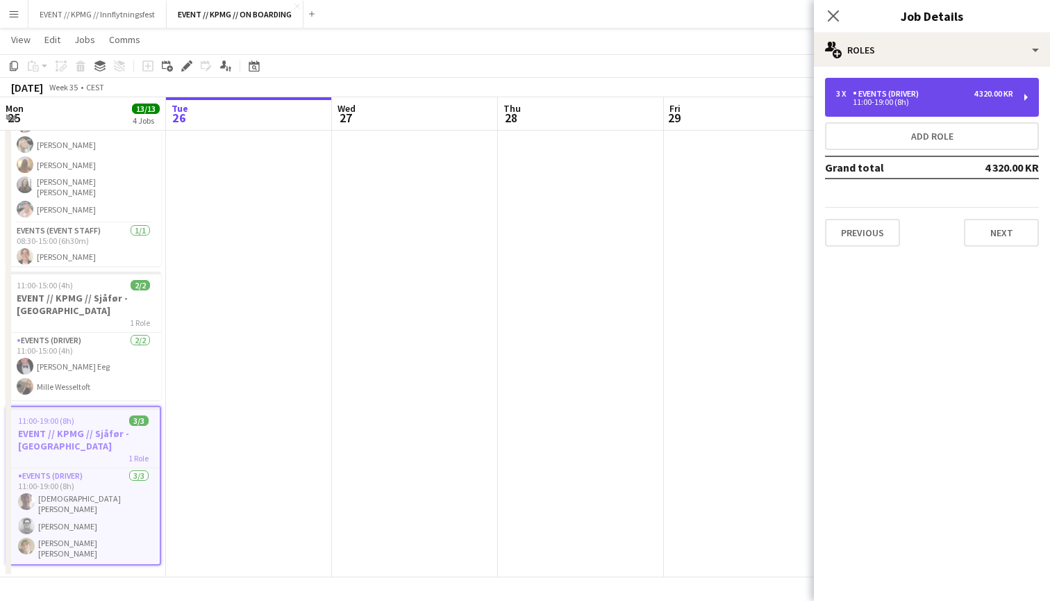
click at [955, 82] on div "3 x Events (Driver) 4 320.00 KR 11:00-19:00 (8h)" at bounding box center [932, 97] width 214 height 39
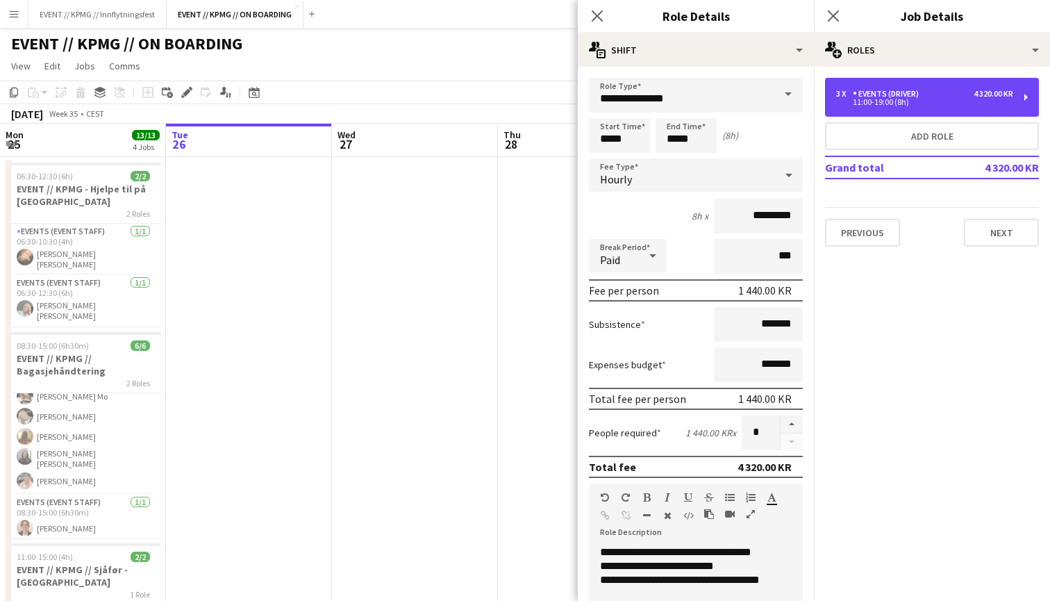
scroll to position [0, 0]
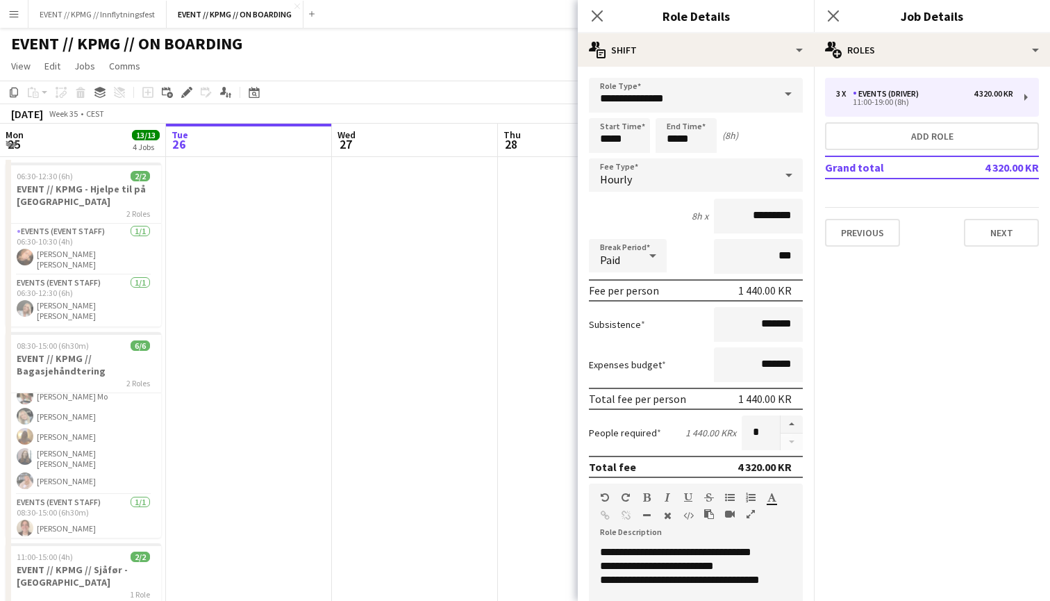
click at [411, 248] on app-date-cell at bounding box center [415, 503] width 166 height 692
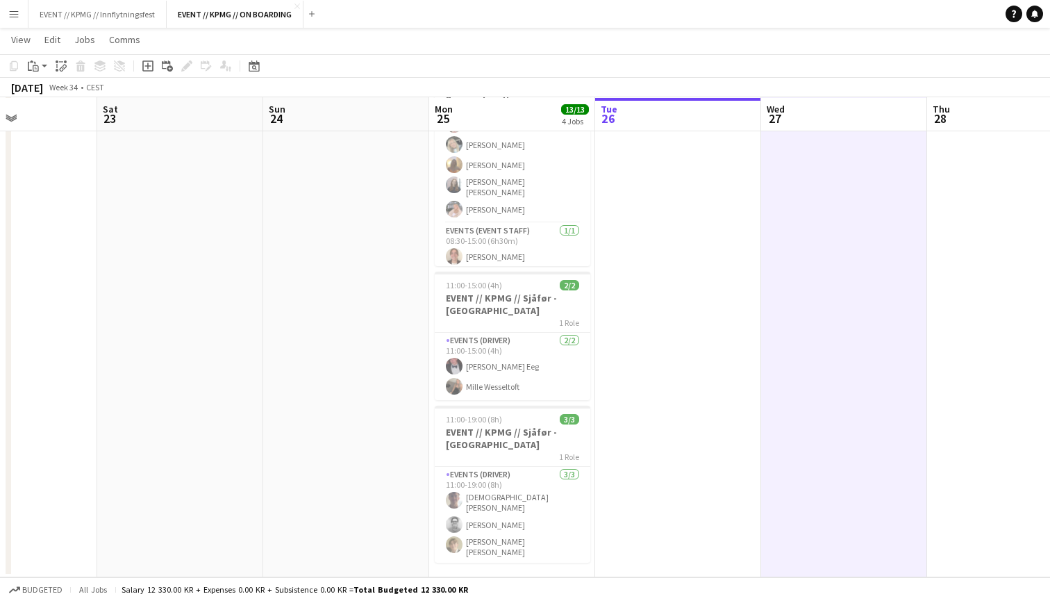
scroll to position [270, 0]
click at [658, 335] on app-date-cell at bounding box center [678, 231] width 166 height 692
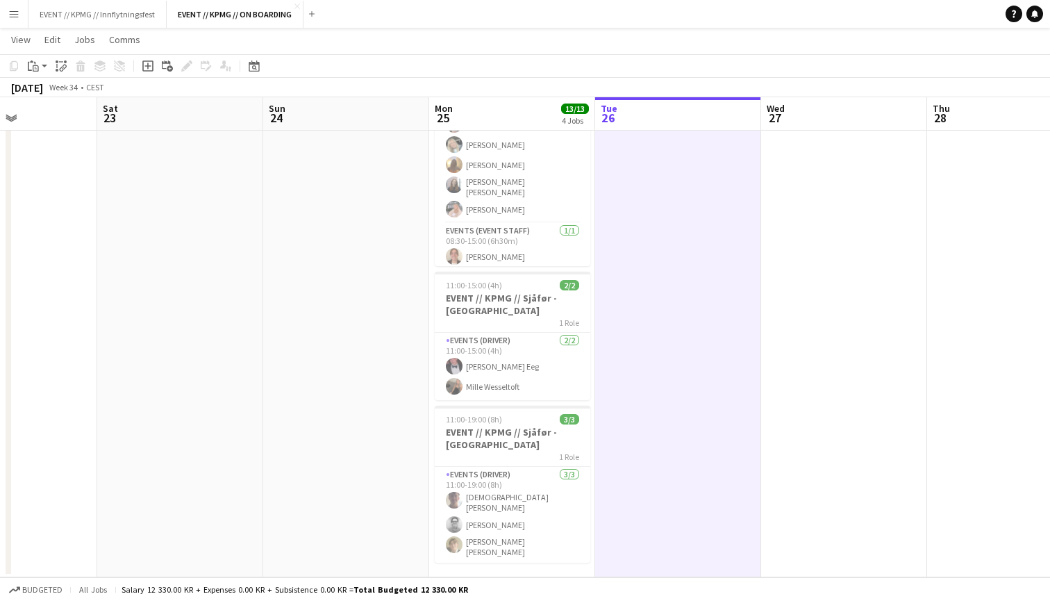
click at [776, 319] on app-date-cell at bounding box center [844, 231] width 166 height 692
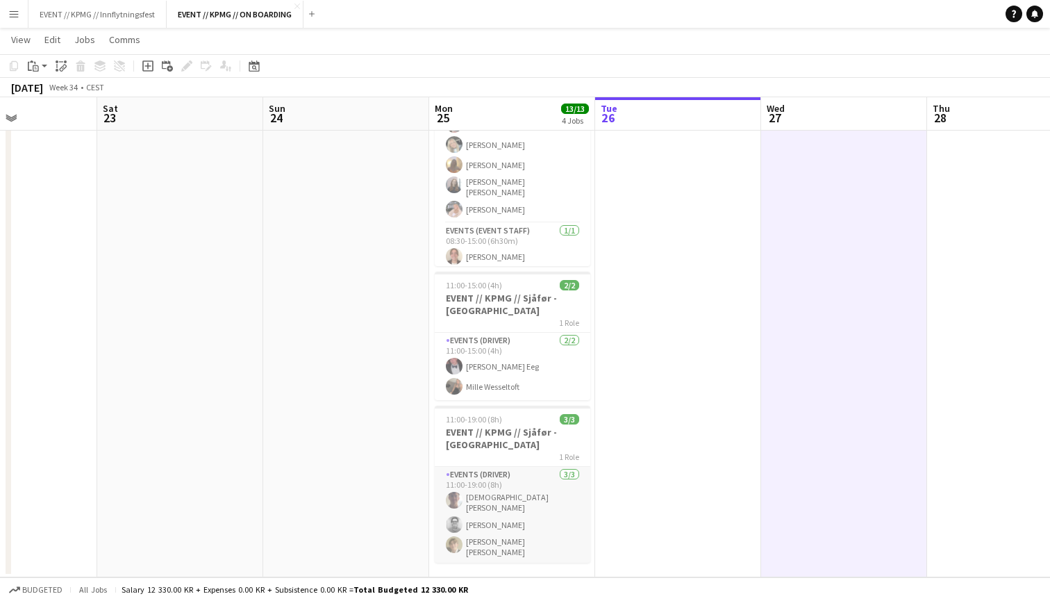
click at [515, 515] on app-card-role "Events (Driver) [DATE] 11:00-19:00 (8h) [DEMOGRAPHIC_DATA][PERSON_NAME] [DEMOGR…" at bounding box center [513, 515] width 156 height 96
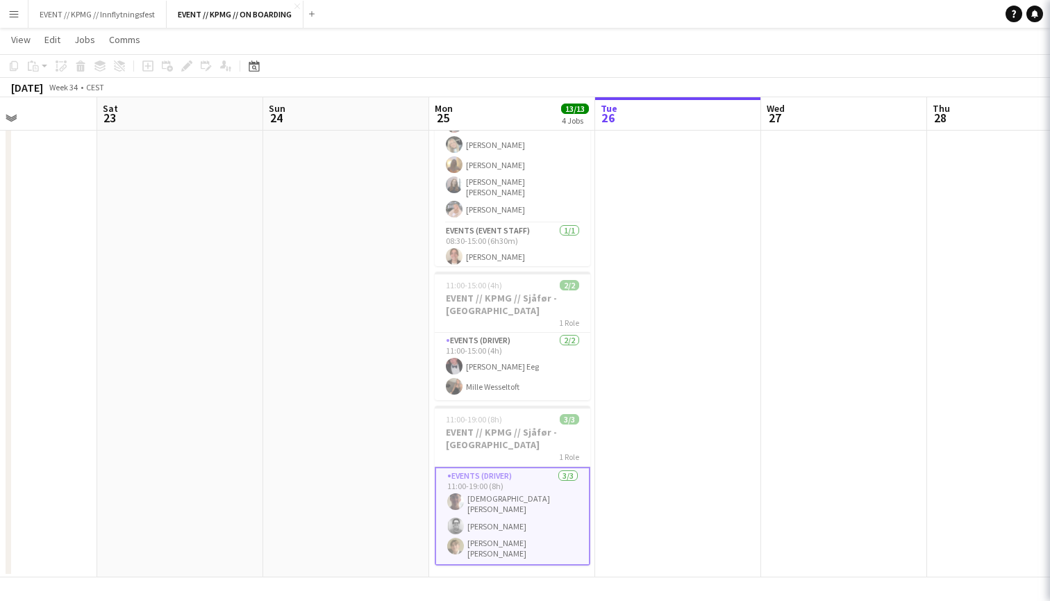
scroll to position [0, 400]
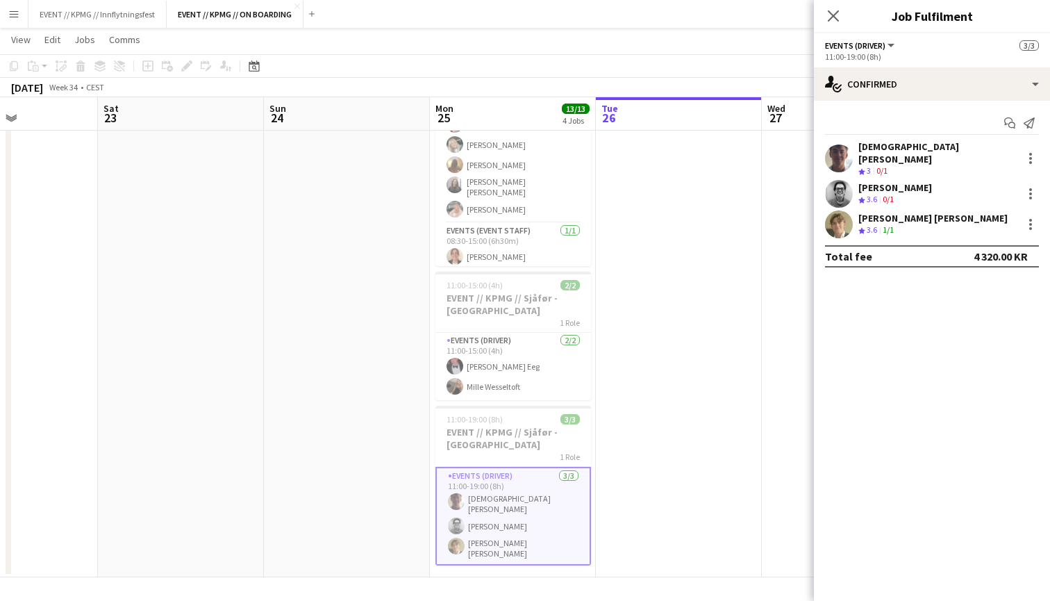
click at [885, 213] on div "[PERSON_NAME] [PERSON_NAME]" at bounding box center [932, 218] width 149 height 12
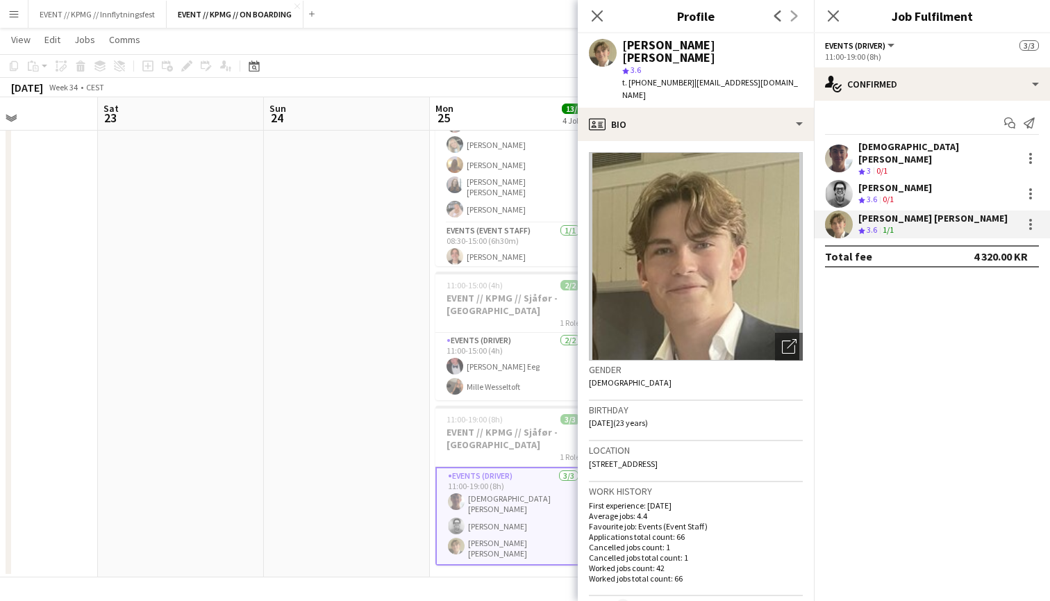
click at [901, 181] on div "[PERSON_NAME]" at bounding box center [895, 187] width 74 height 12
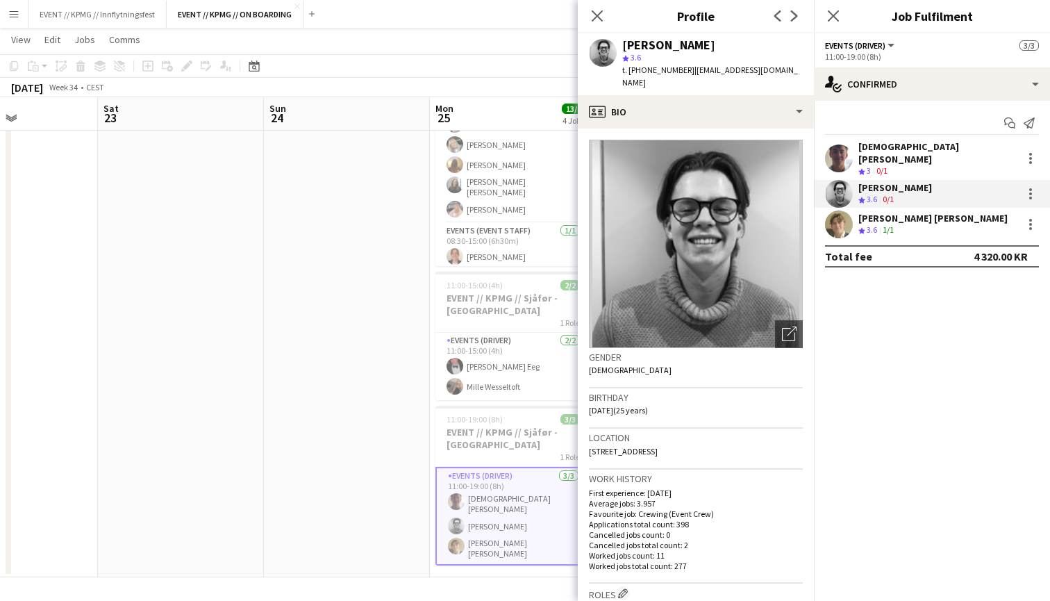
click at [878, 150] on div "[DEMOGRAPHIC_DATA][PERSON_NAME]" at bounding box center [937, 152] width 158 height 25
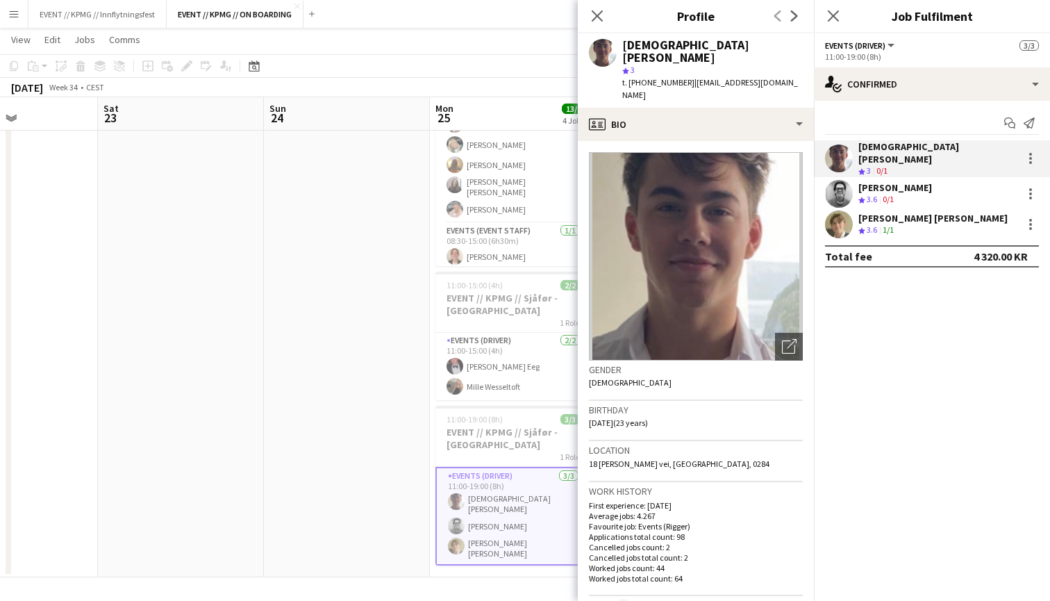
click at [871, 212] on div "[PERSON_NAME] [PERSON_NAME]" at bounding box center [932, 218] width 149 height 12
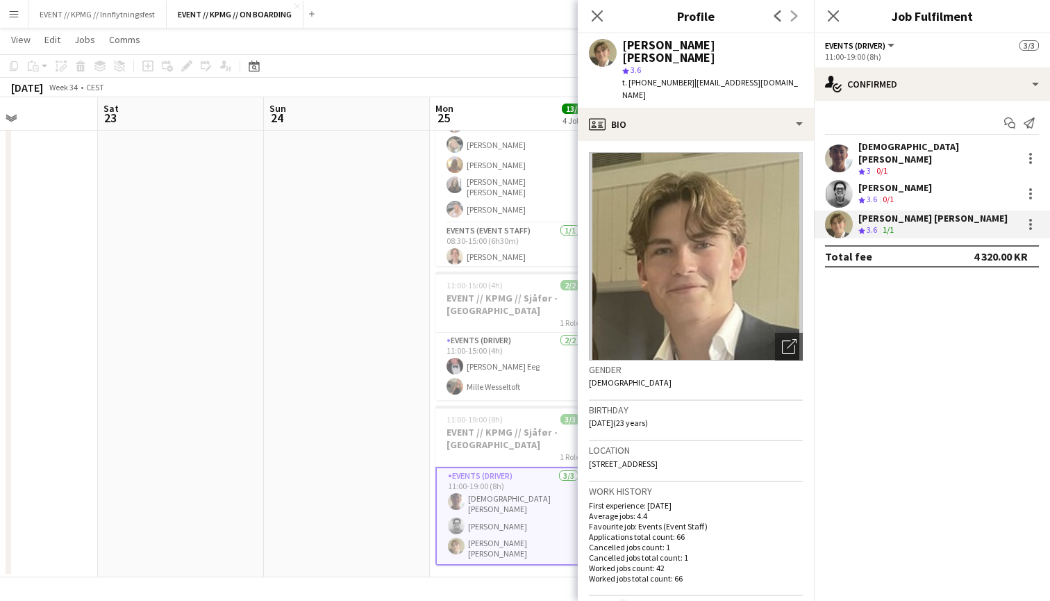
click at [351, 410] on app-date-cell at bounding box center [347, 231] width 166 height 692
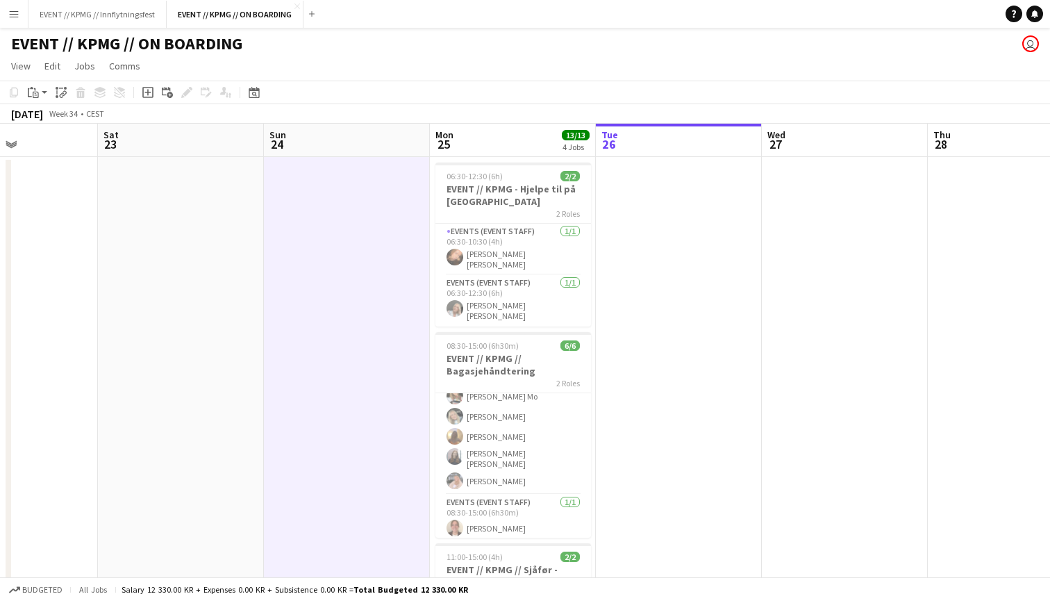
scroll to position [0, 0]
